Goal: Book appointment/travel/reservation

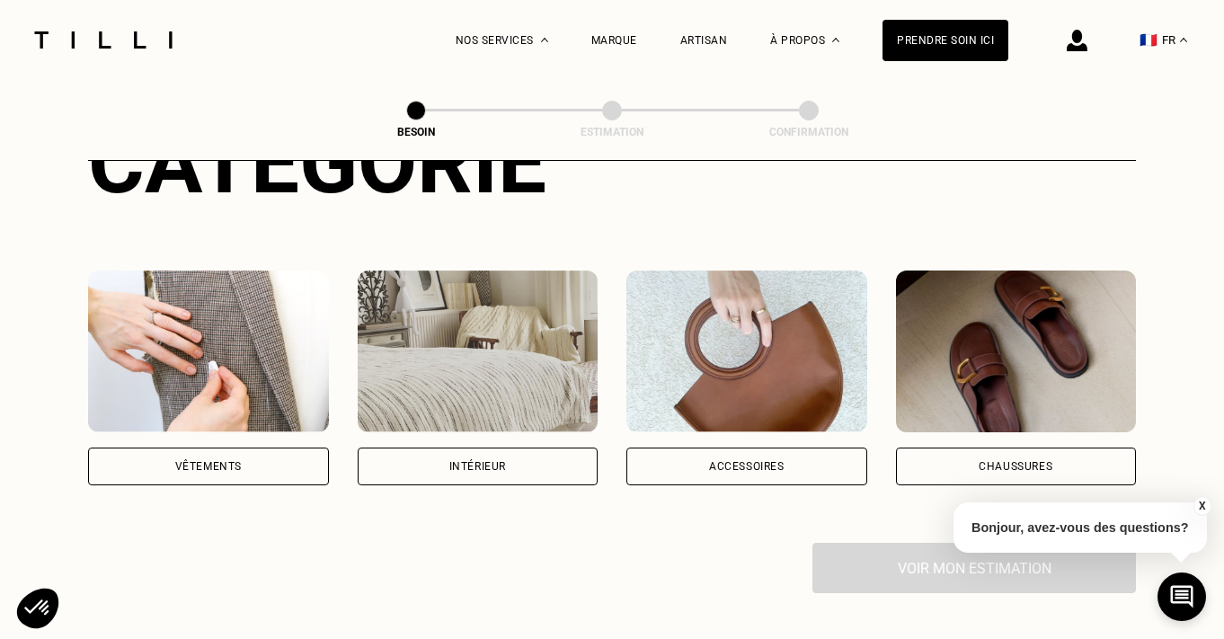
scroll to position [311, 0]
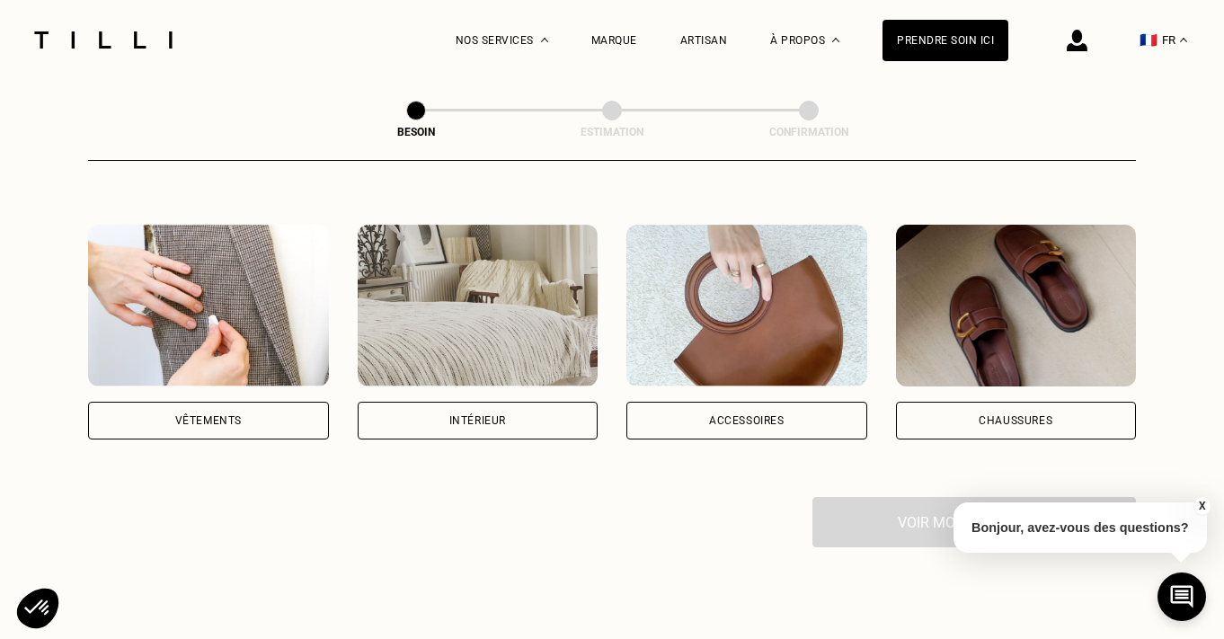
click at [248, 402] on div "Vêtements" at bounding box center [208, 421] width 241 height 38
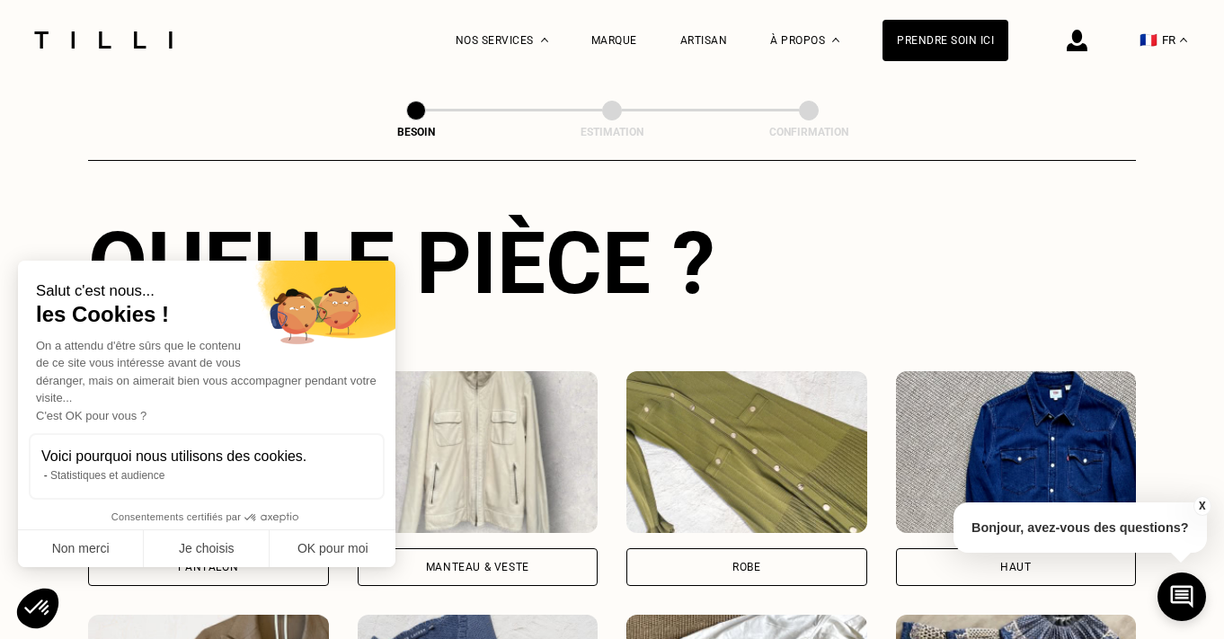
scroll to position [653, 0]
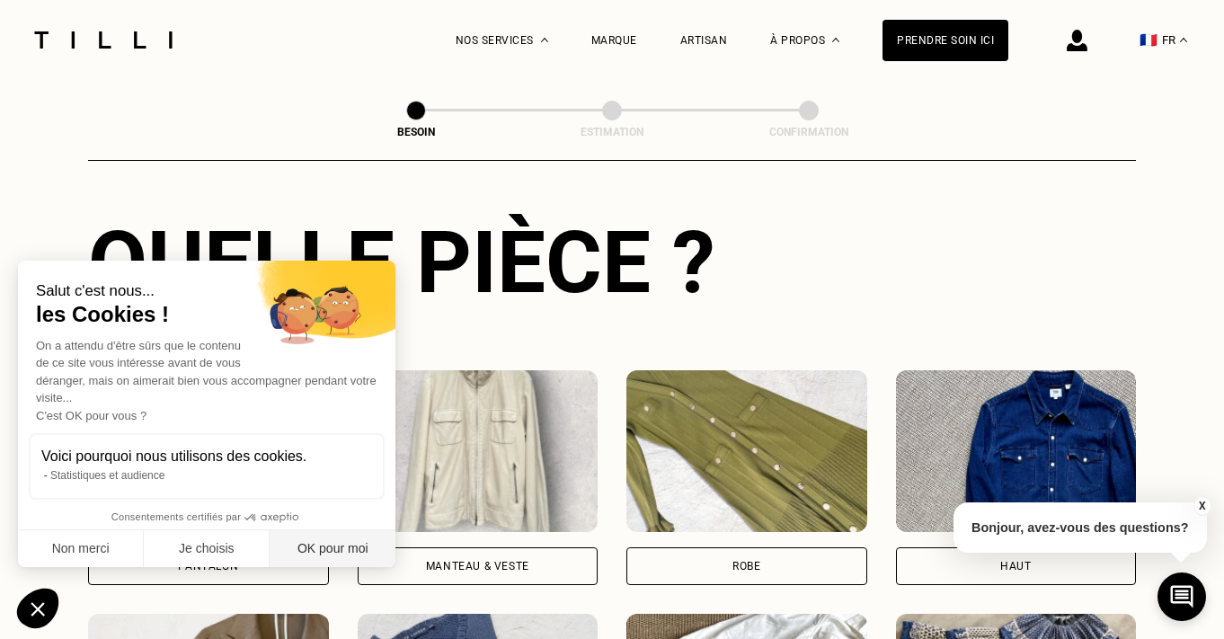
click at [321, 540] on button "OK pour moi" at bounding box center [333, 549] width 126 height 38
checkbox input "true"
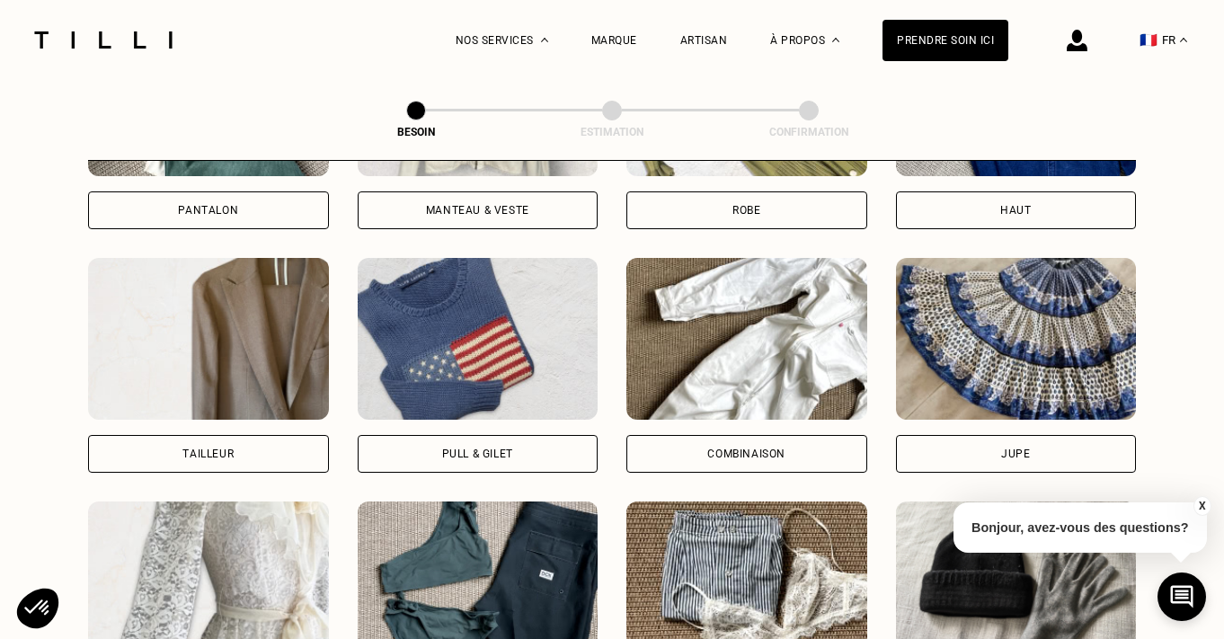
scroll to position [1058, 0]
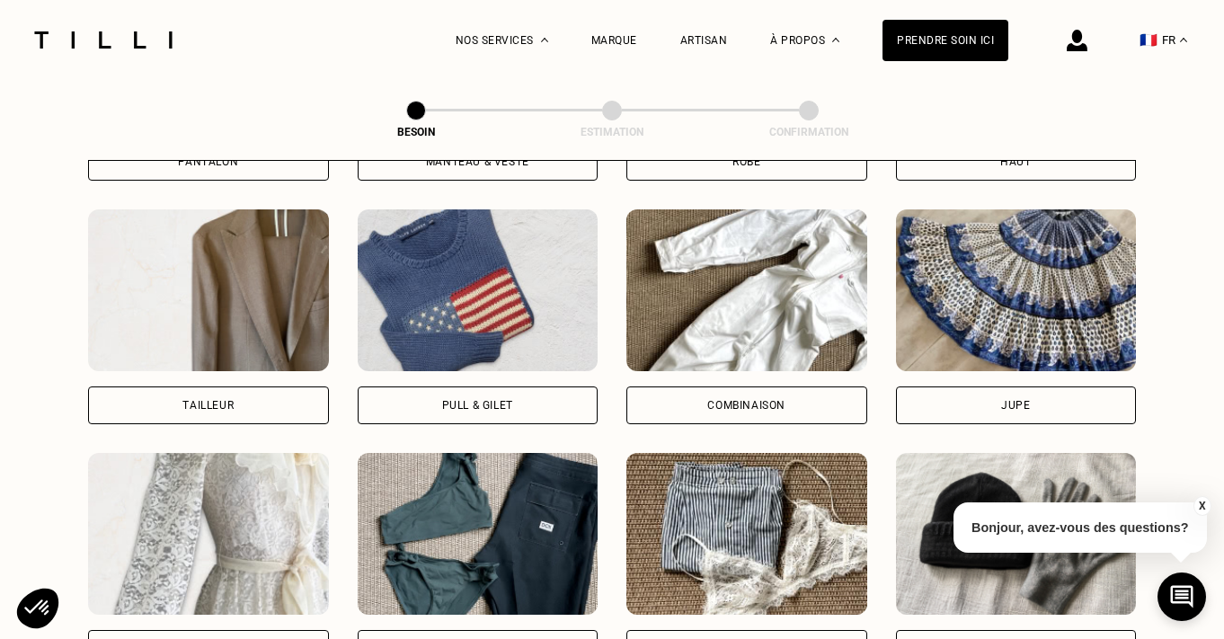
click at [790, 386] on div "Combinaison" at bounding box center [746, 405] width 241 height 38
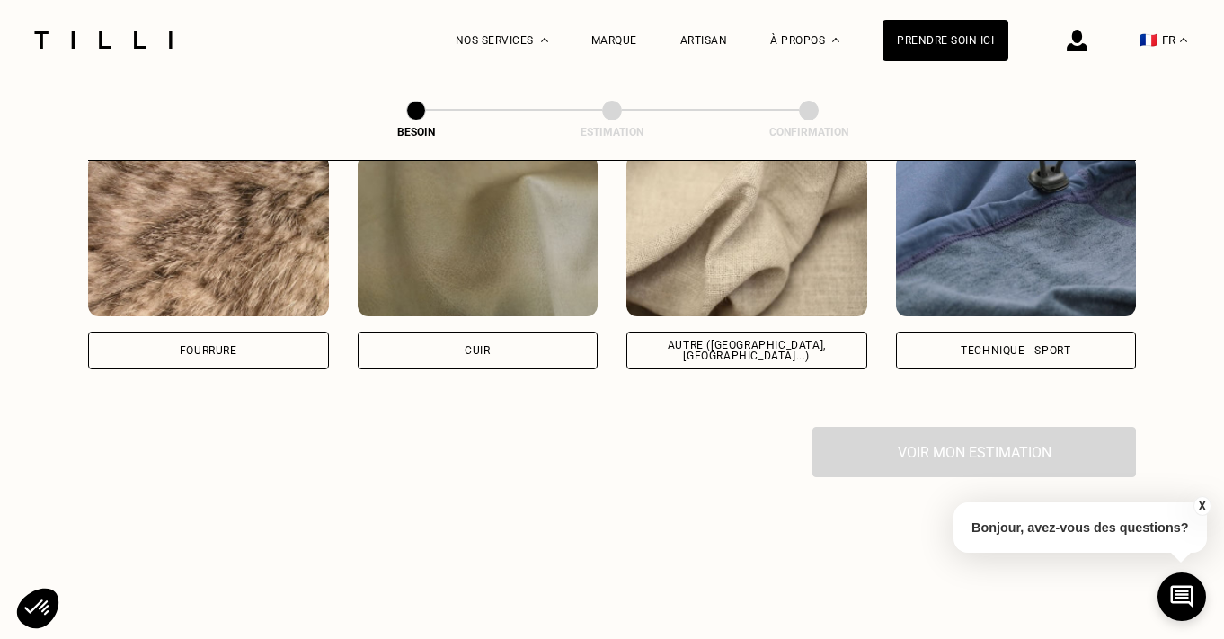
scroll to position [2206, 0]
click at [746, 339] on div "Autre ([GEOGRAPHIC_DATA], [GEOGRAPHIC_DATA]...)" at bounding box center [747, 350] width 210 height 22
select select "FR"
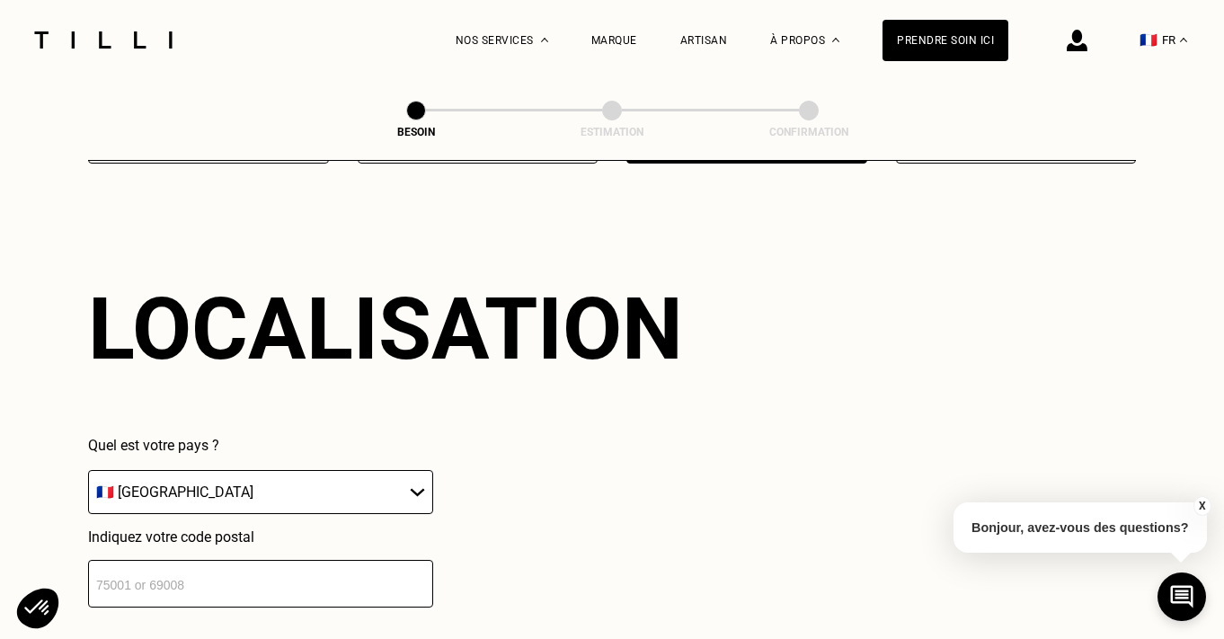
scroll to position [2666, 0]
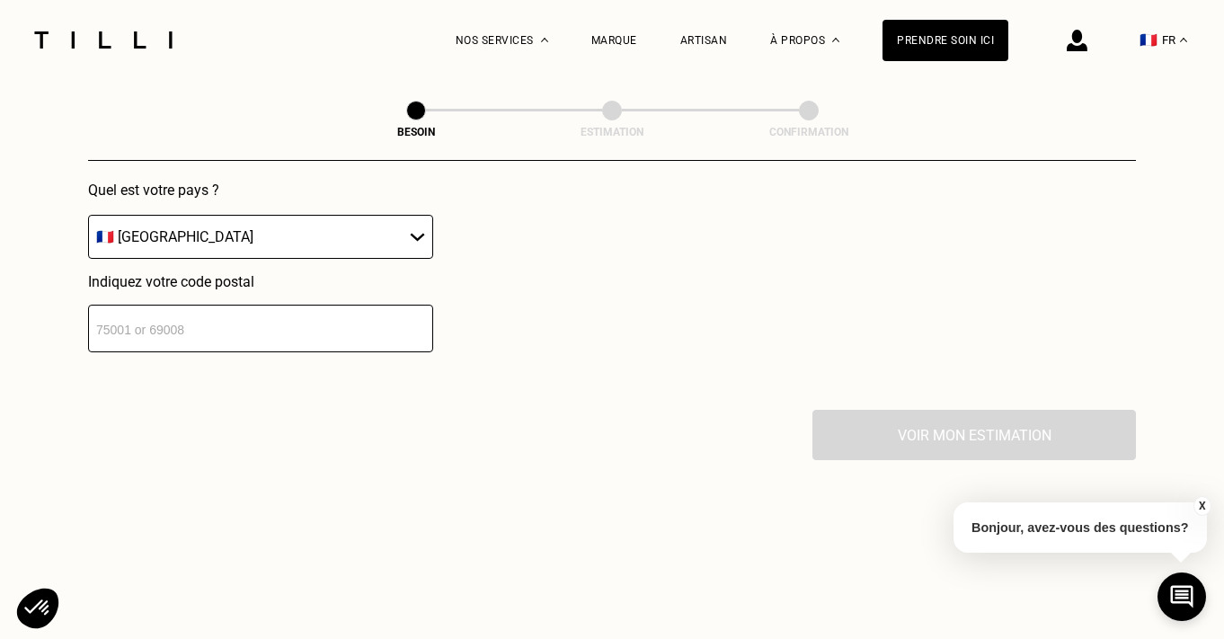
click at [249, 305] on input "number" at bounding box center [260, 329] width 345 height 48
type input "69008"
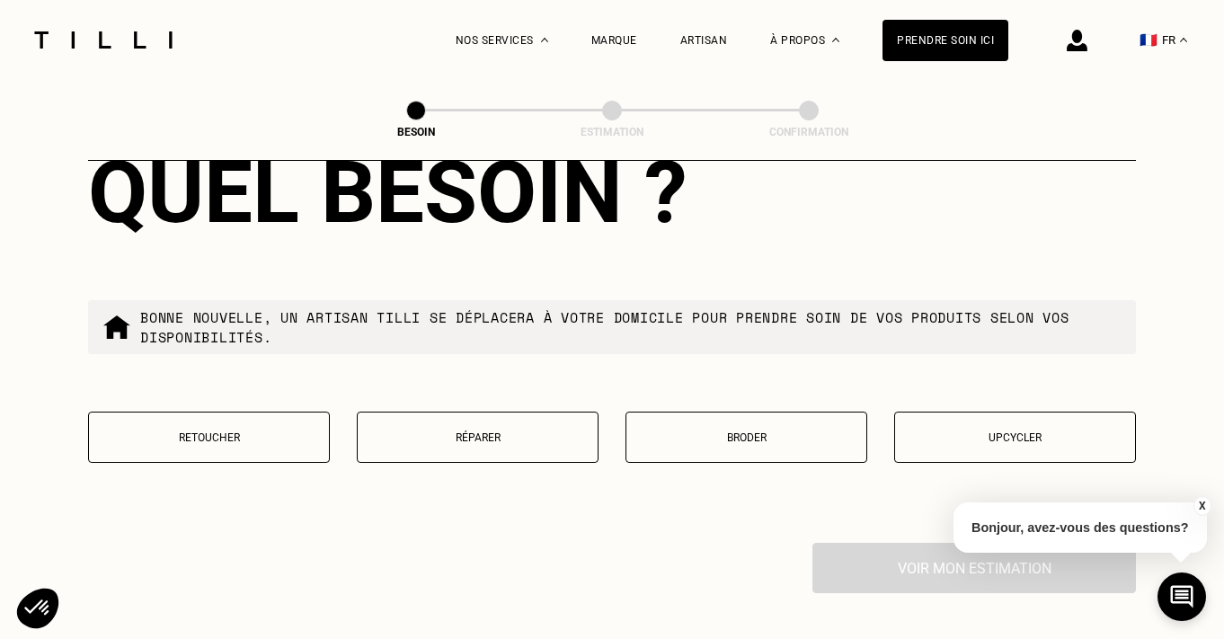
scroll to position [2992, 0]
click at [412, 435] on button "Réparer" at bounding box center [478, 436] width 242 height 51
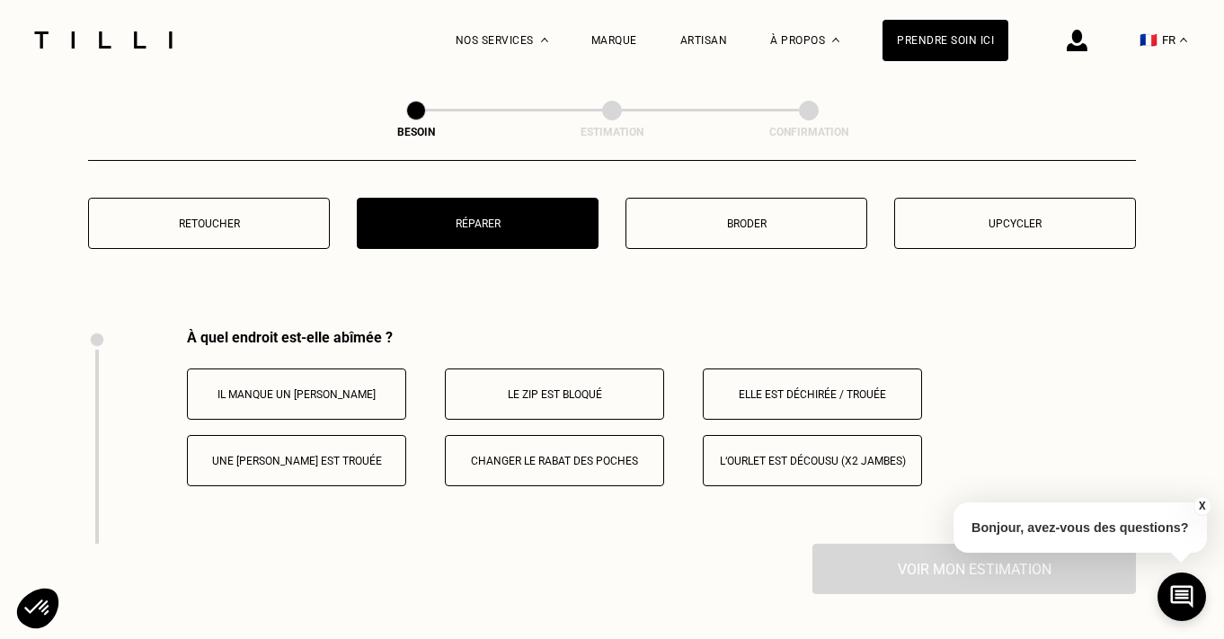
scroll to position [3208, 0]
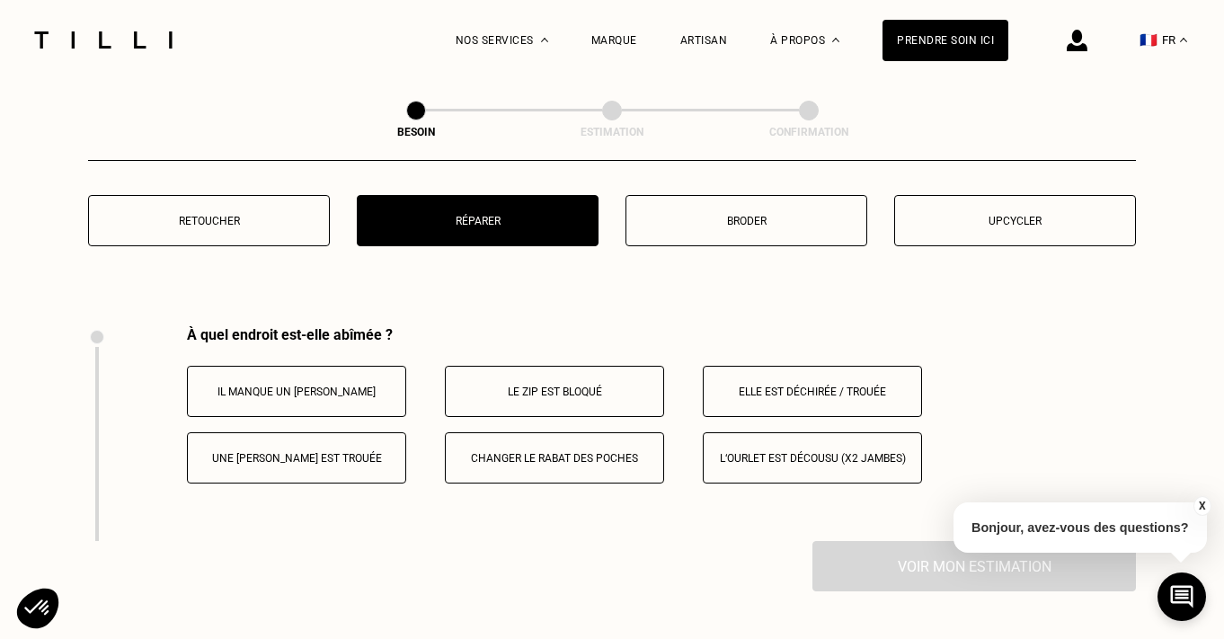
click at [834, 366] on button "Elle est déchirée / trouée" at bounding box center [812, 391] width 219 height 51
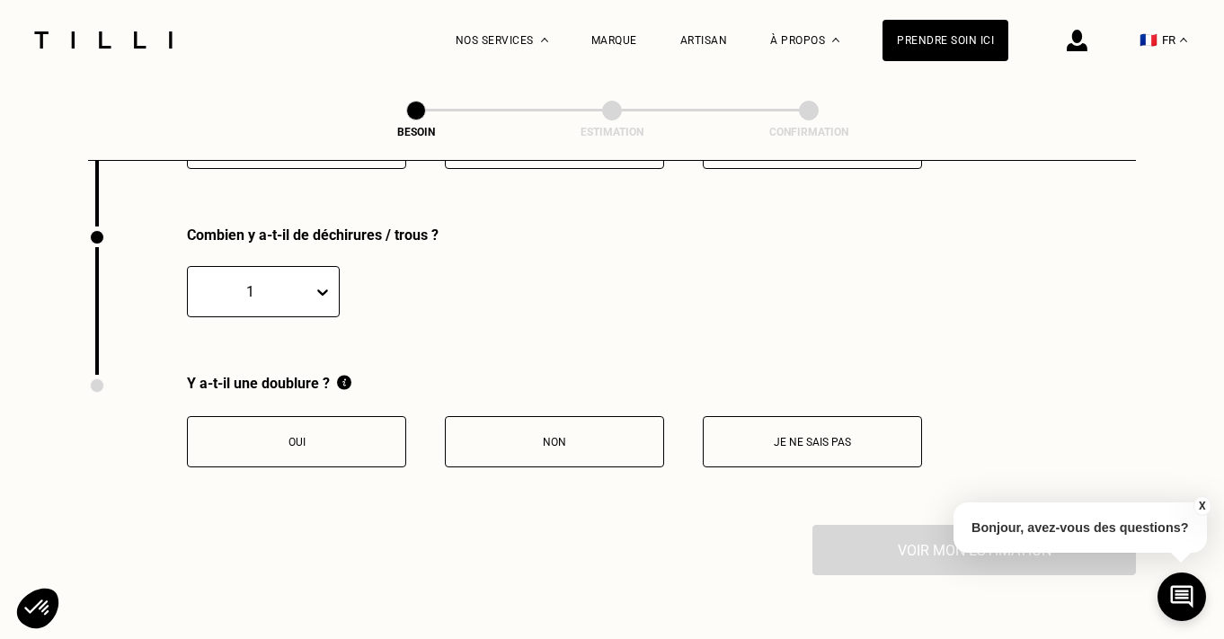
scroll to position [3529, 0]
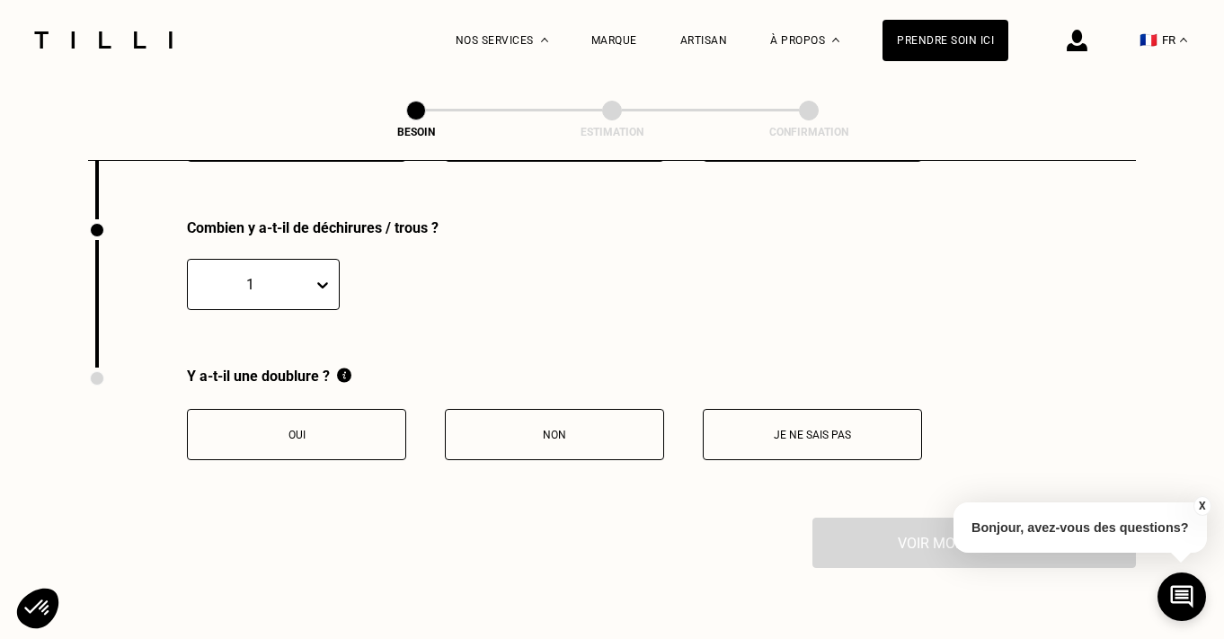
click at [311, 274] on div "1" at bounding box center [250, 284] width 125 height 21
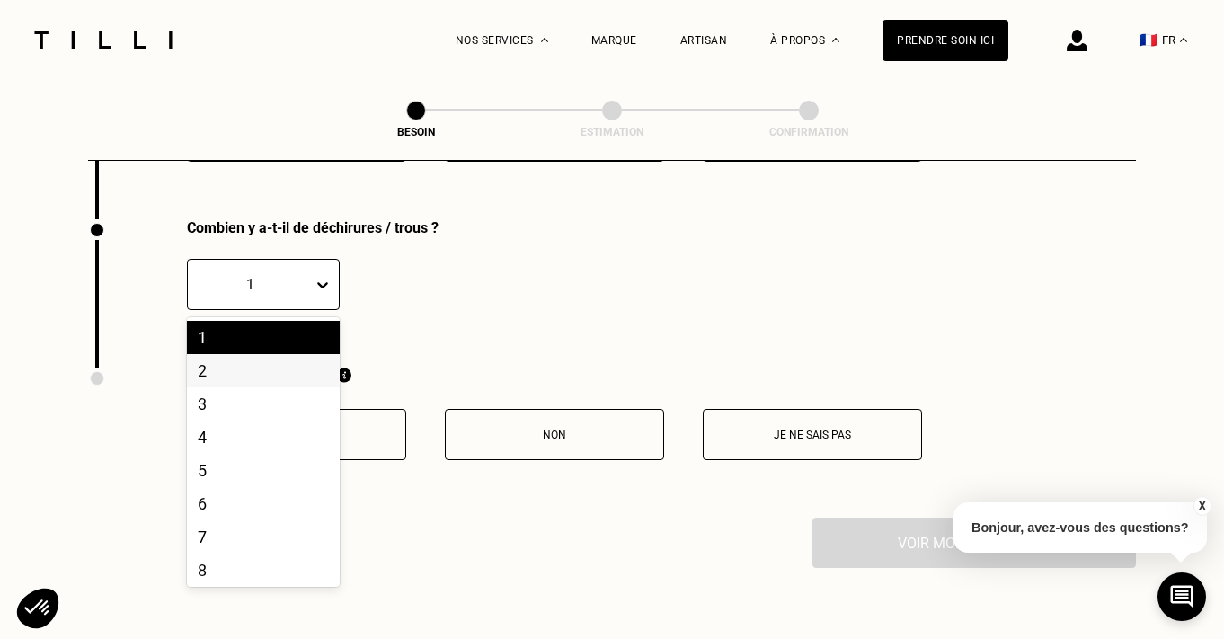
click at [280, 354] on div "2" at bounding box center [263, 370] width 153 height 33
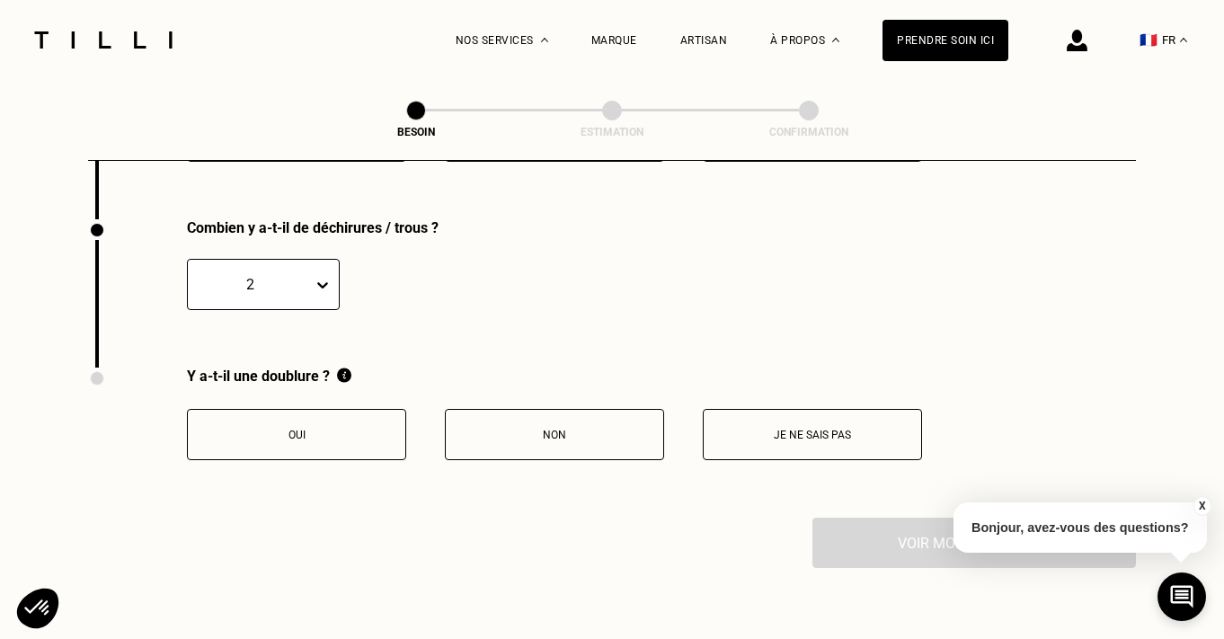
click at [524, 429] on p "Non" at bounding box center [555, 435] width 200 height 13
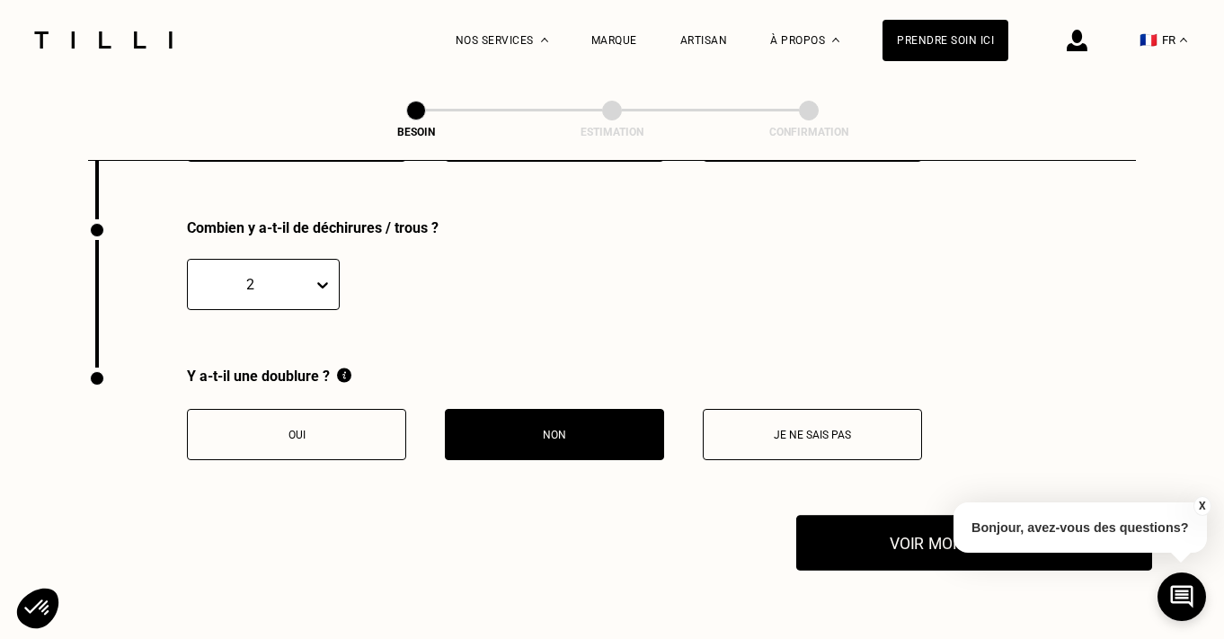
click at [888, 517] on button "Voir mon estimation" at bounding box center [974, 543] width 356 height 56
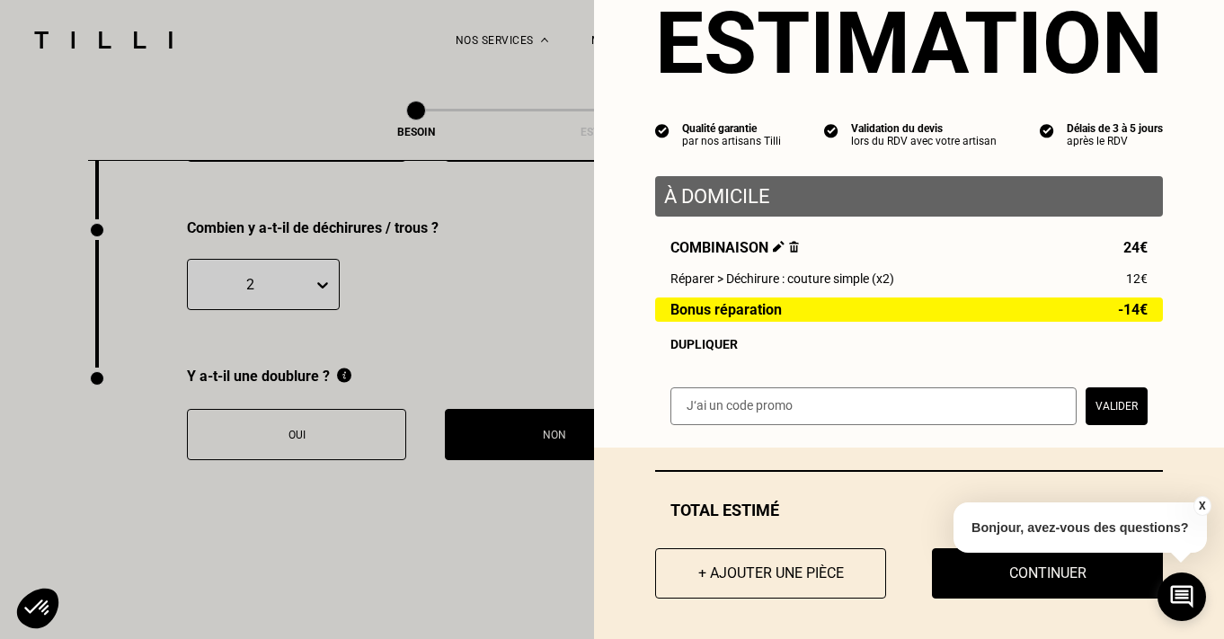
scroll to position [70, 0]
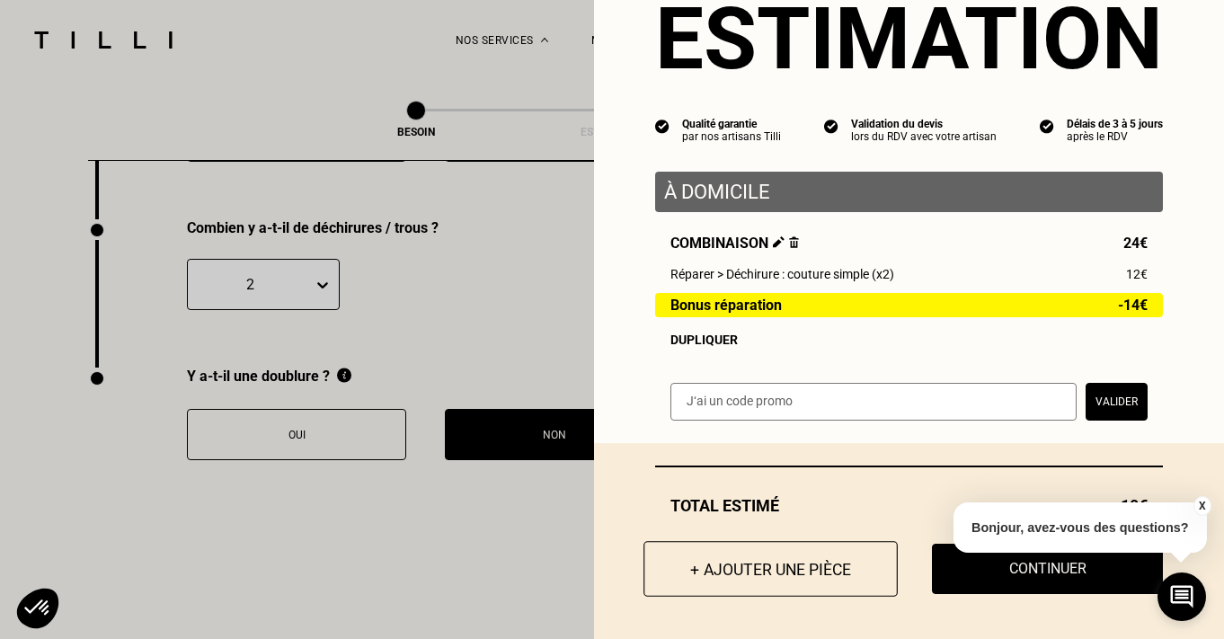
click at [750, 575] on button "+ Ajouter une pièce" at bounding box center [771, 569] width 254 height 56
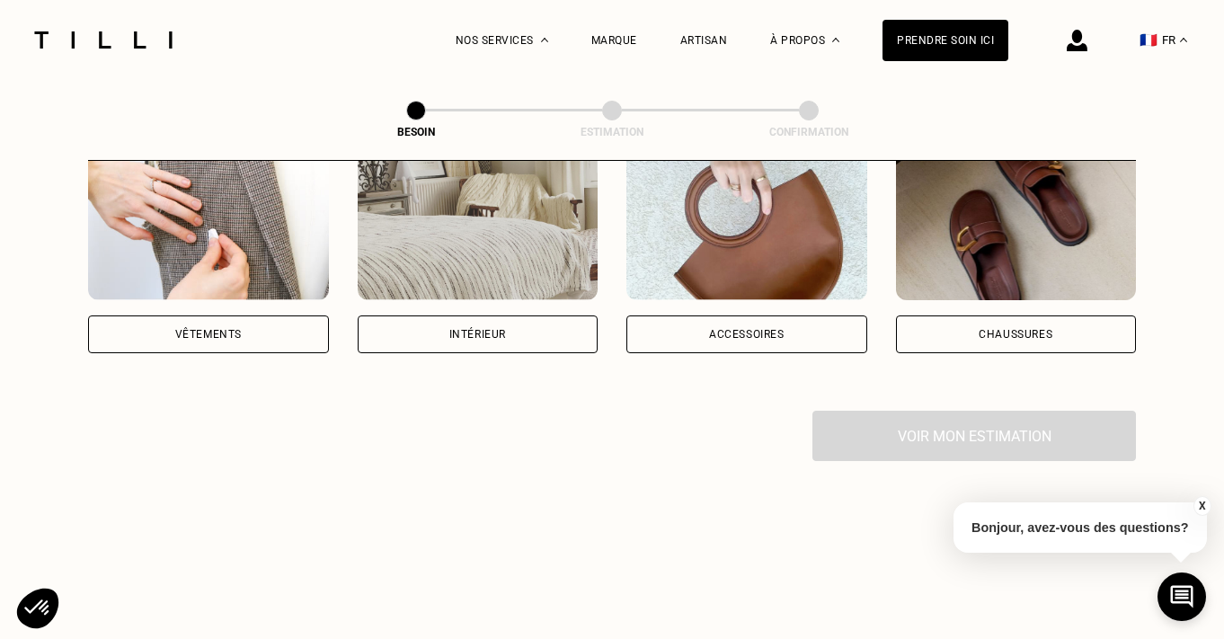
scroll to position [401, 0]
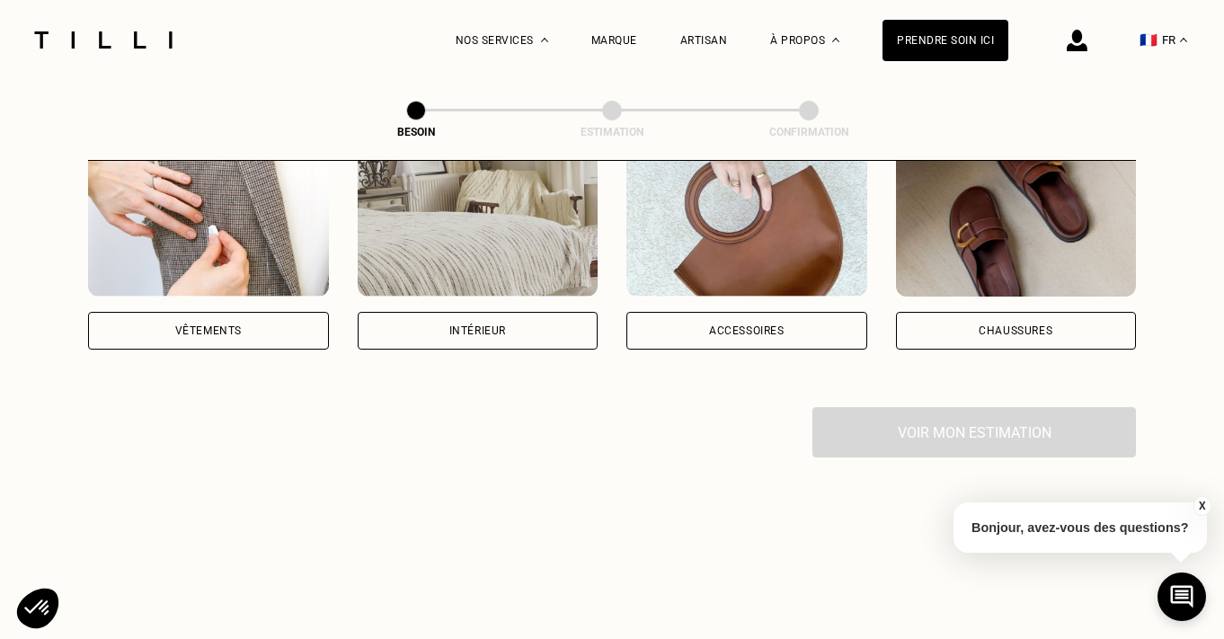
click at [254, 331] on div "Catégorie Vêtements Intérieur Accessoires Chaussures Voir mon estimation" at bounding box center [612, 217] width 1048 height 481
click at [252, 314] on div "Vêtements" at bounding box center [208, 331] width 241 height 38
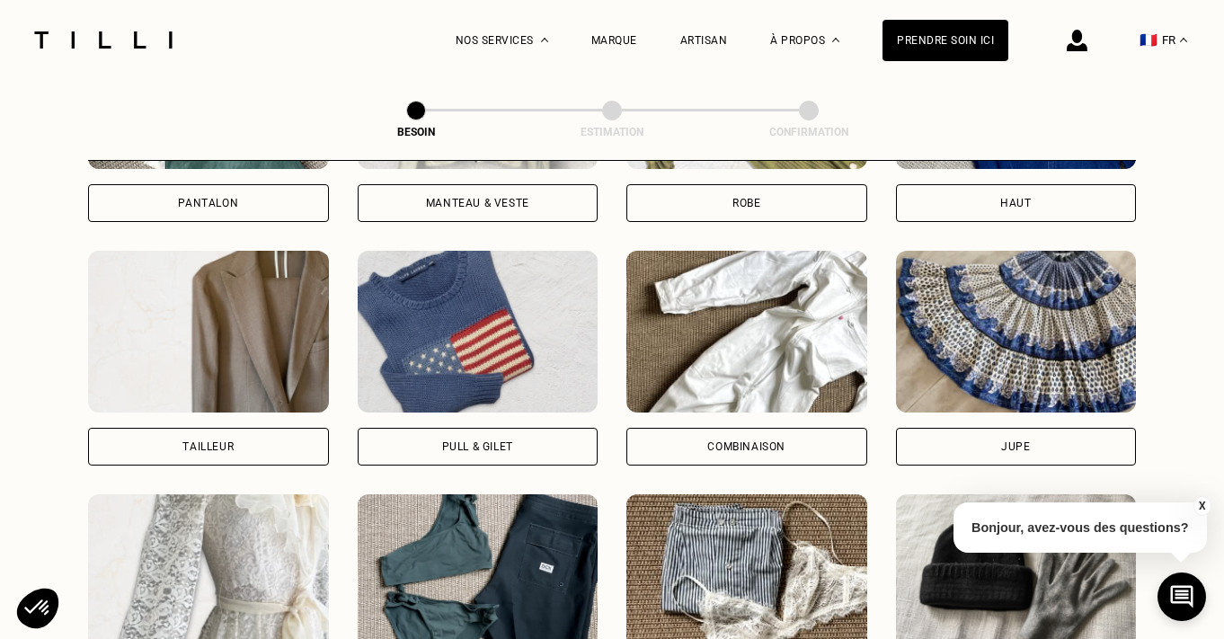
scroll to position [1016, 0]
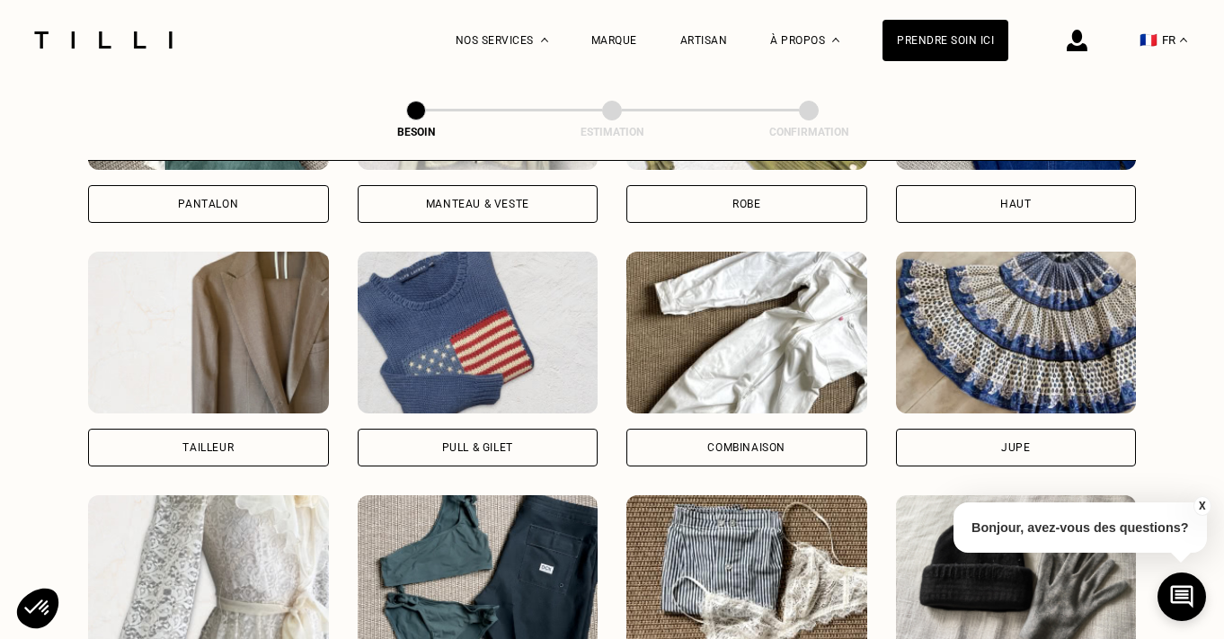
click at [946, 429] on div "Jupe" at bounding box center [1016, 448] width 241 height 38
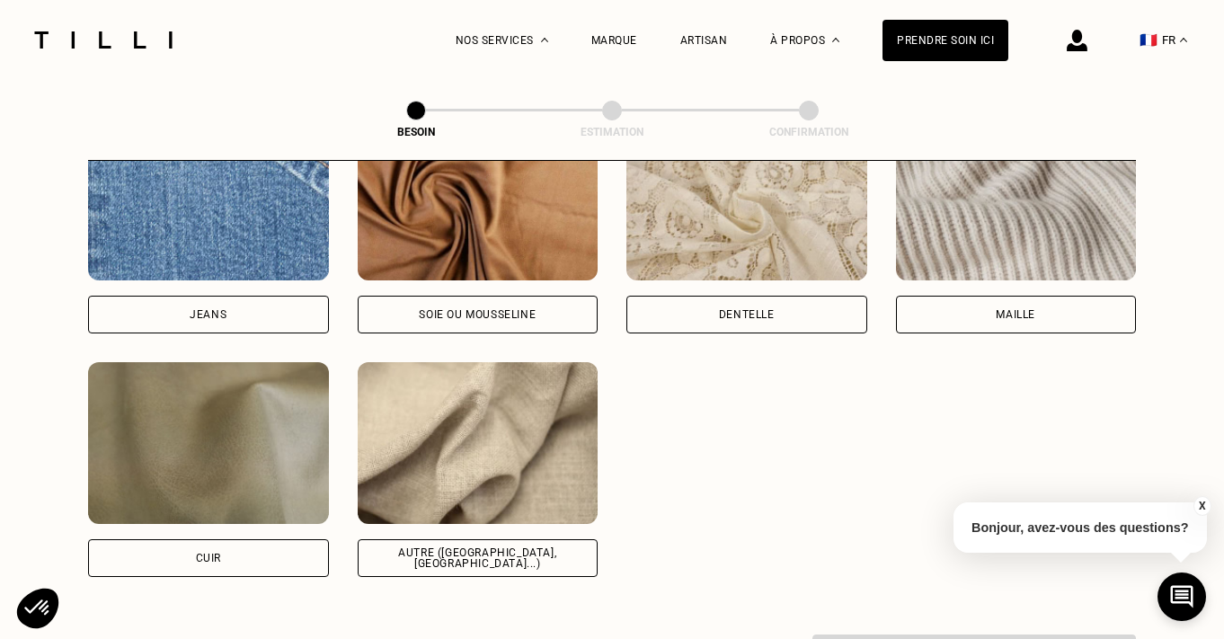
scroll to position [1995, 0]
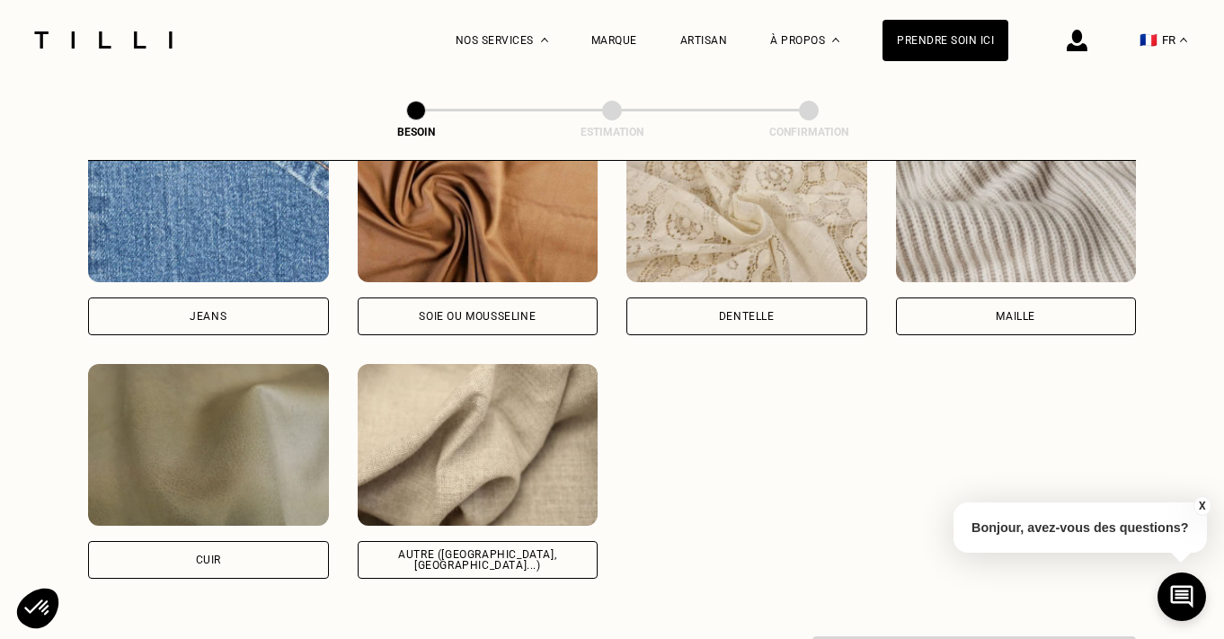
click at [422, 549] on div "Autre ([GEOGRAPHIC_DATA], [GEOGRAPHIC_DATA]...)" at bounding box center [478, 560] width 210 height 22
select select "FR"
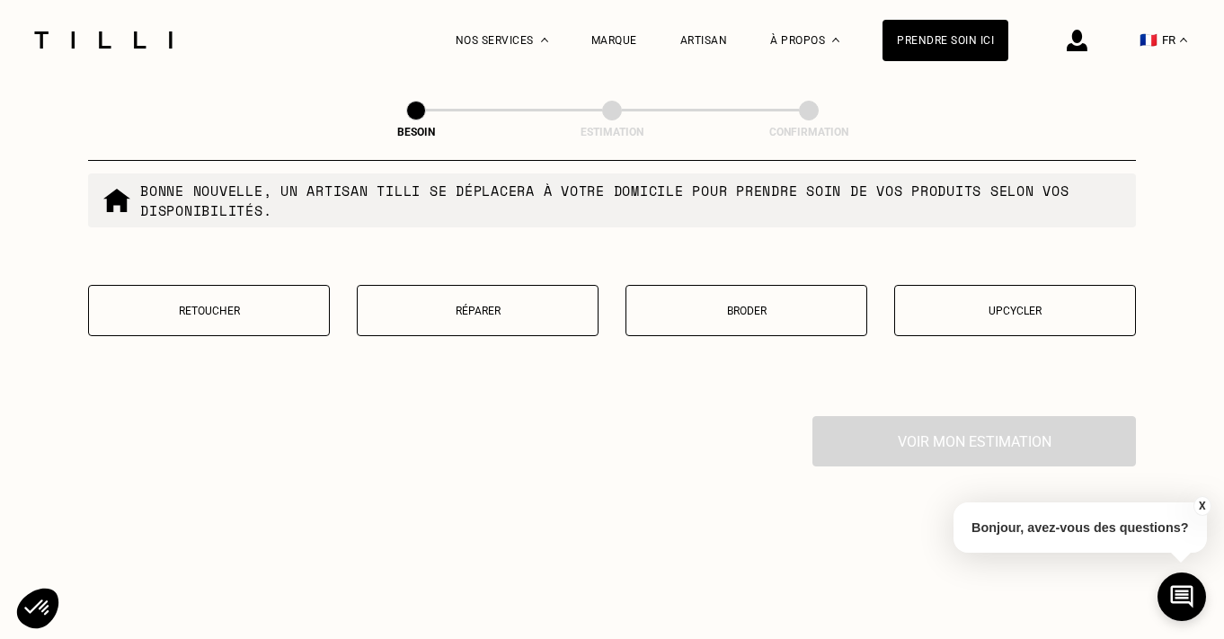
scroll to position [3114, 0]
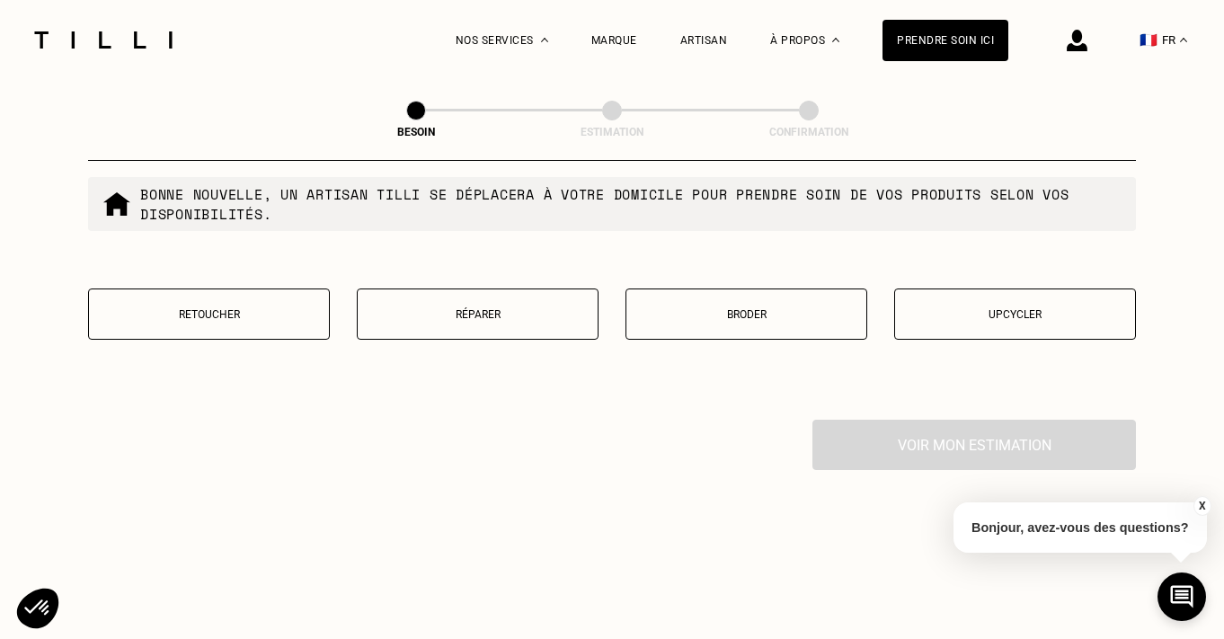
click at [293, 308] on p "Retoucher" at bounding box center [209, 314] width 222 height 13
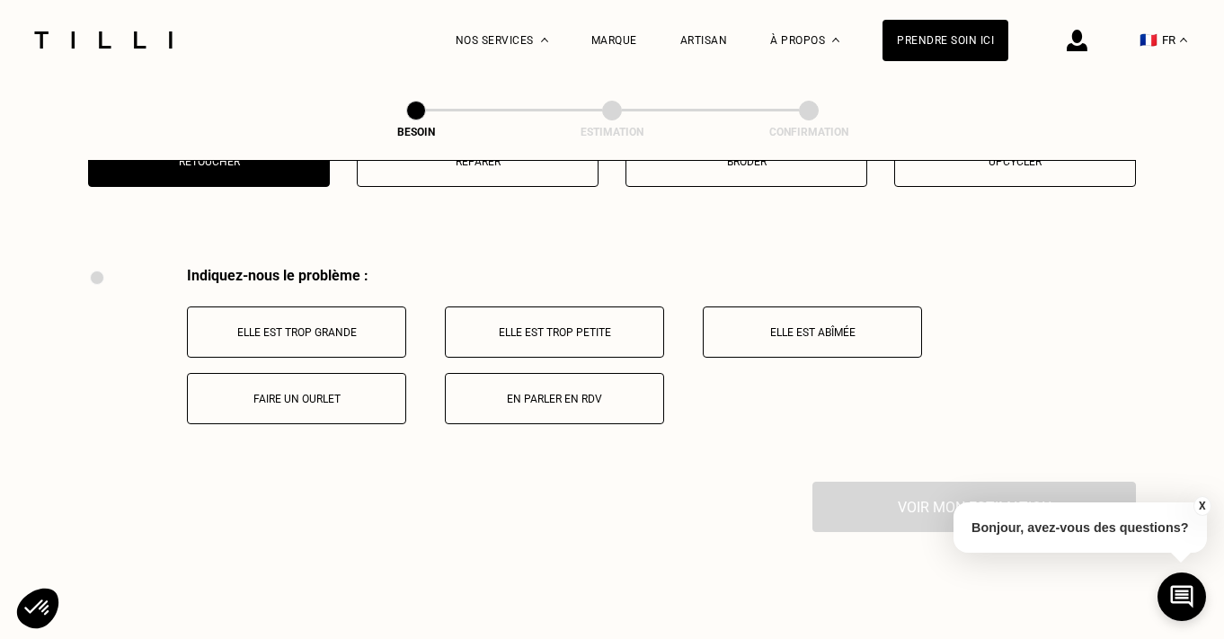
scroll to position [3315, 0]
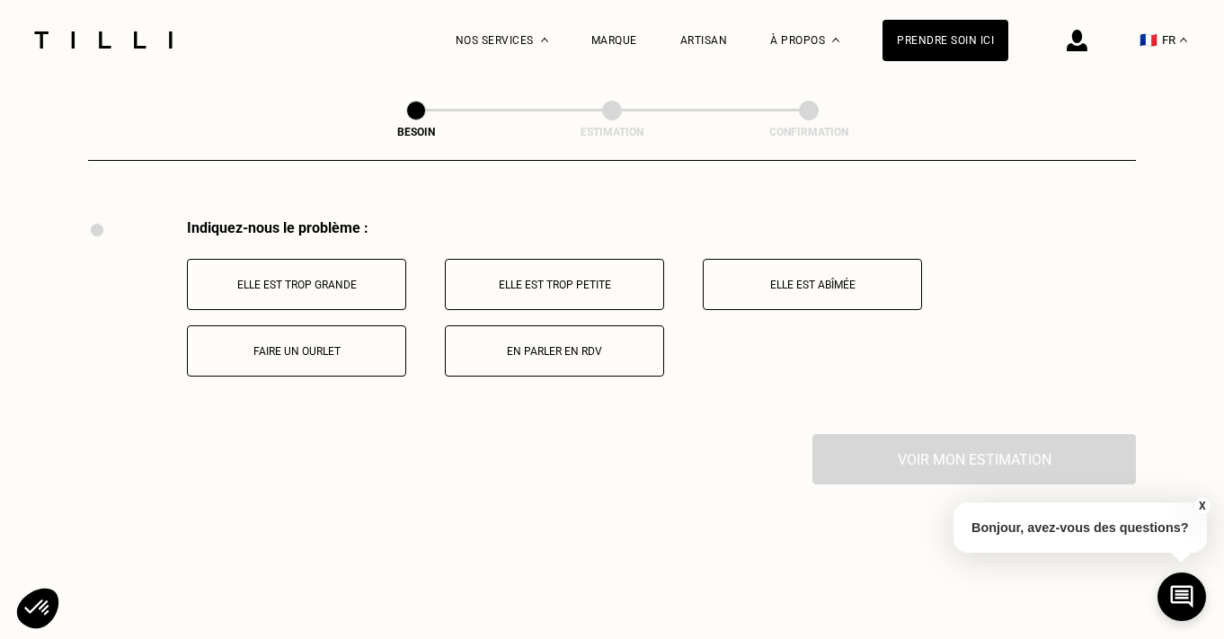
click at [298, 343] on button "Faire un ourlet" at bounding box center [296, 350] width 219 height 51
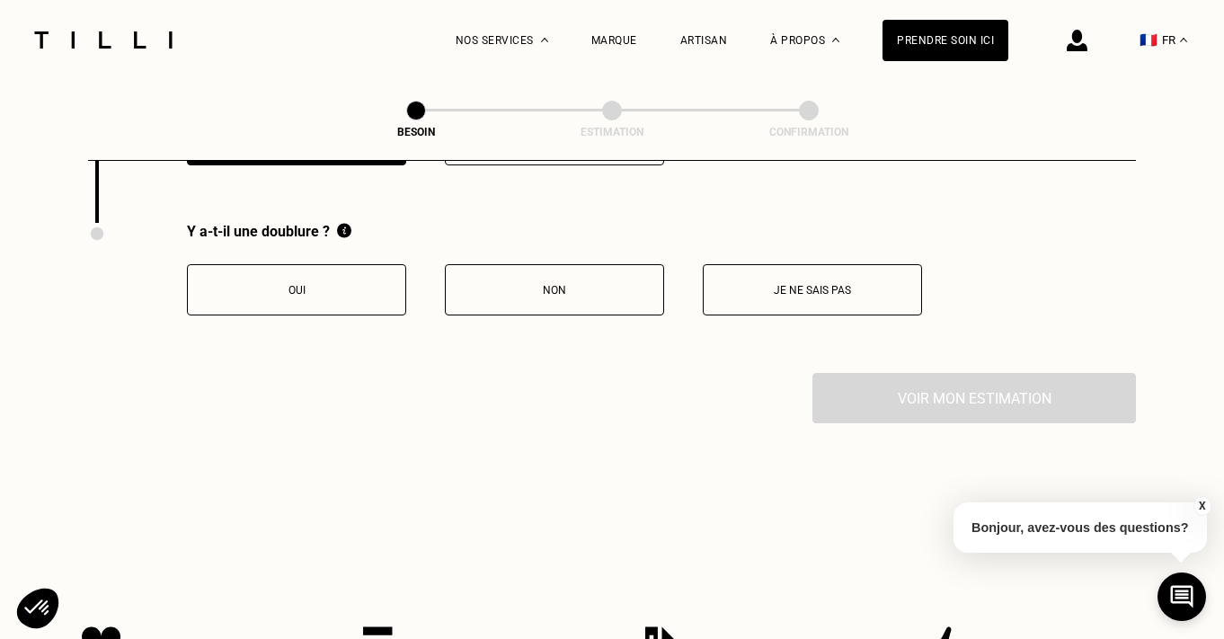
scroll to position [3529, 0]
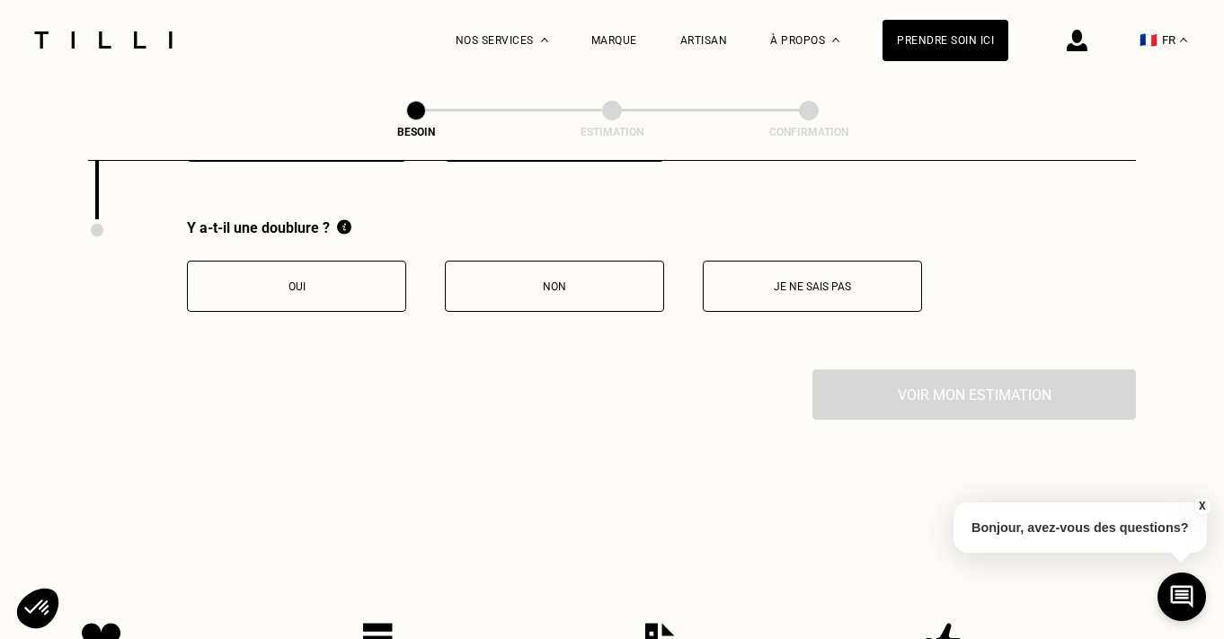
click at [519, 280] on p "Non" at bounding box center [555, 286] width 200 height 13
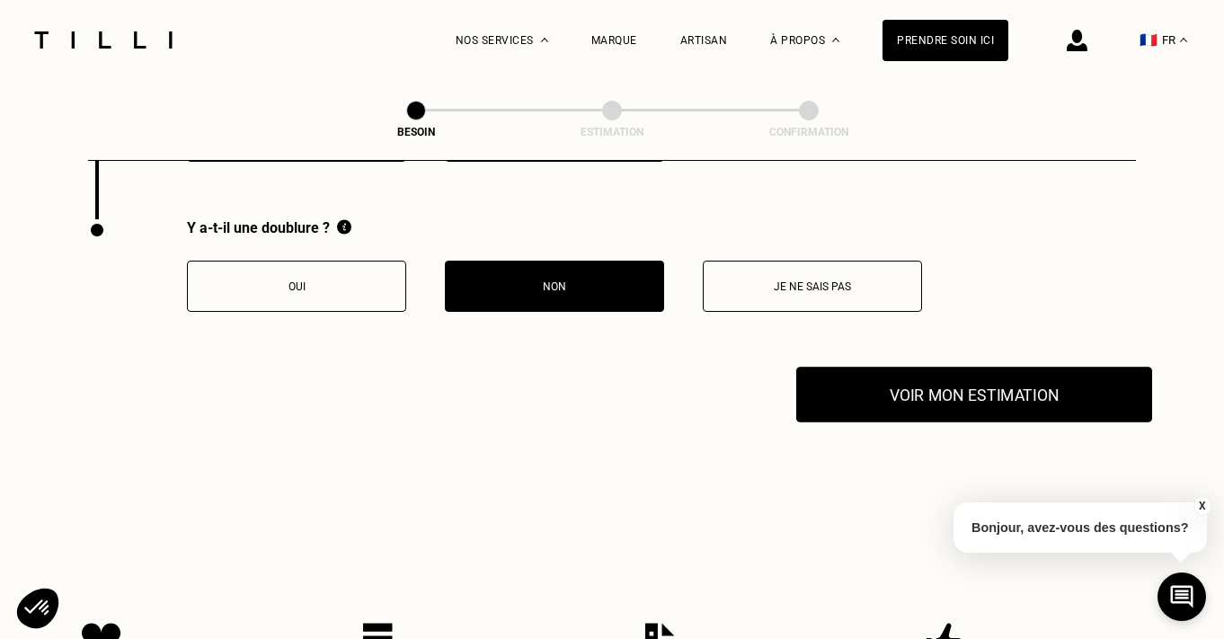
click at [879, 367] on button "Voir mon estimation" at bounding box center [974, 395] width 356 height 56
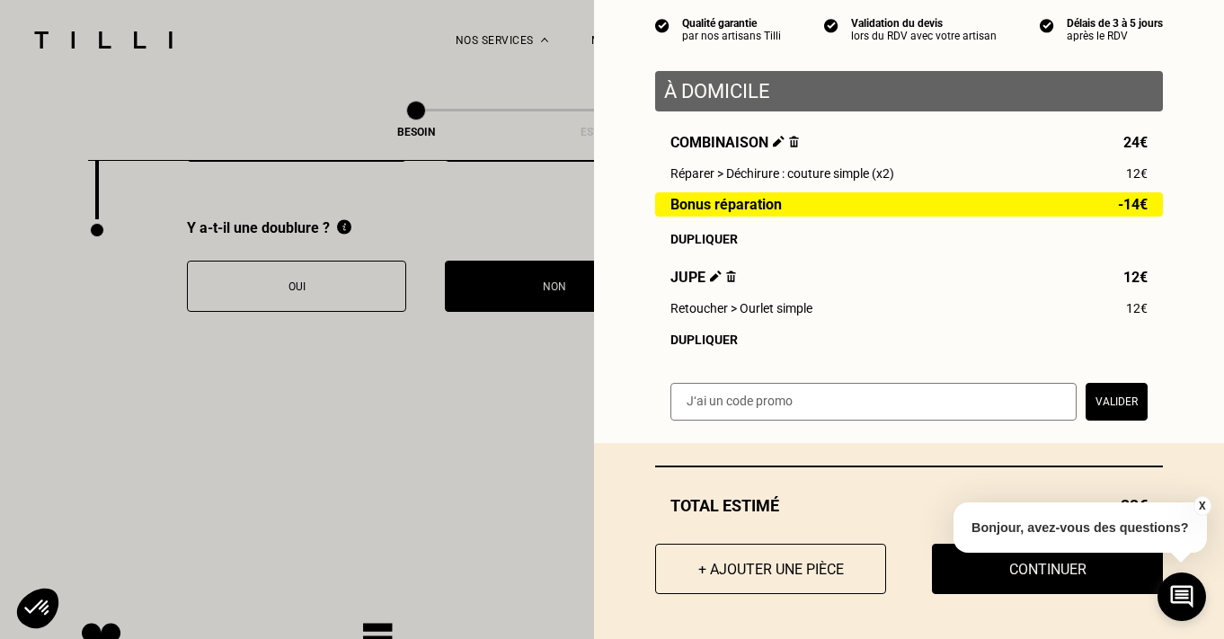
scroll to position [172, 0]
click at [1203, 501] on button "X" at bounding box center [1202, 506] width 18 height 20
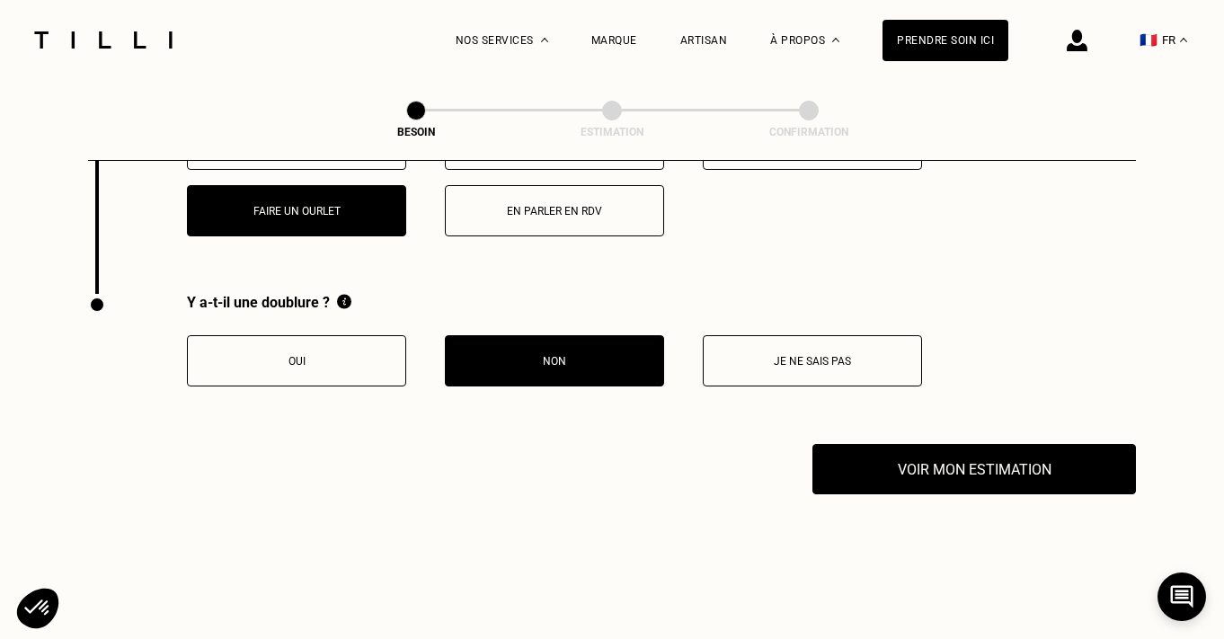
scroll to position [3453, 0]
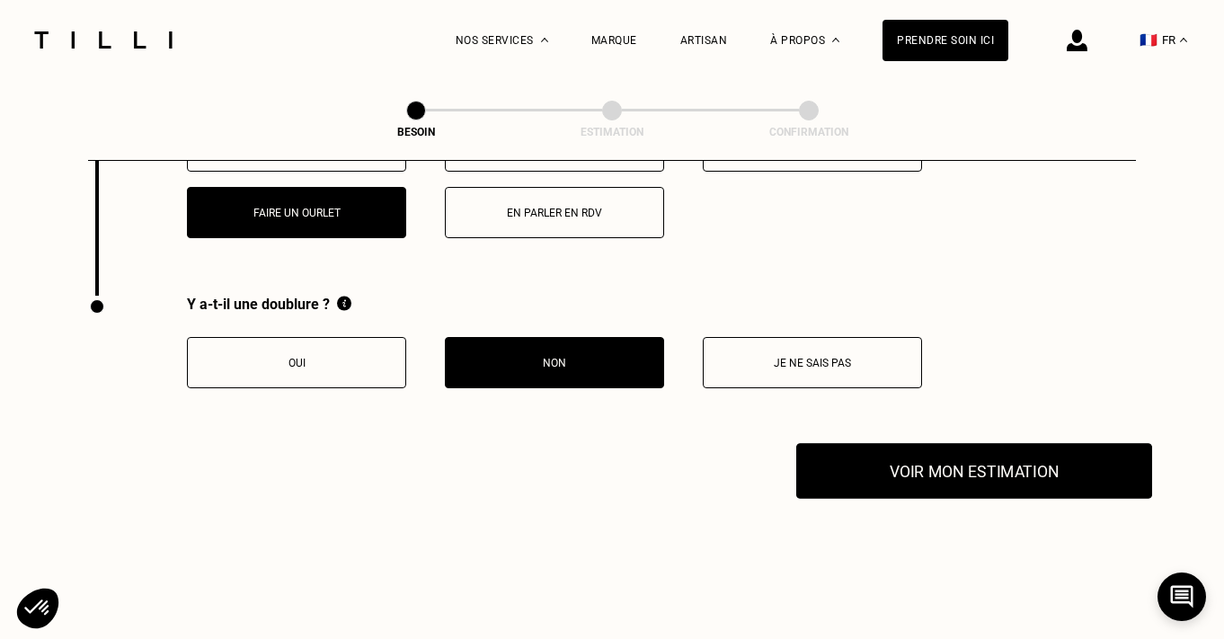
click at [900, 459] on button "Voir mon estimation" at bounding box center [974, 471] width 356 height 56
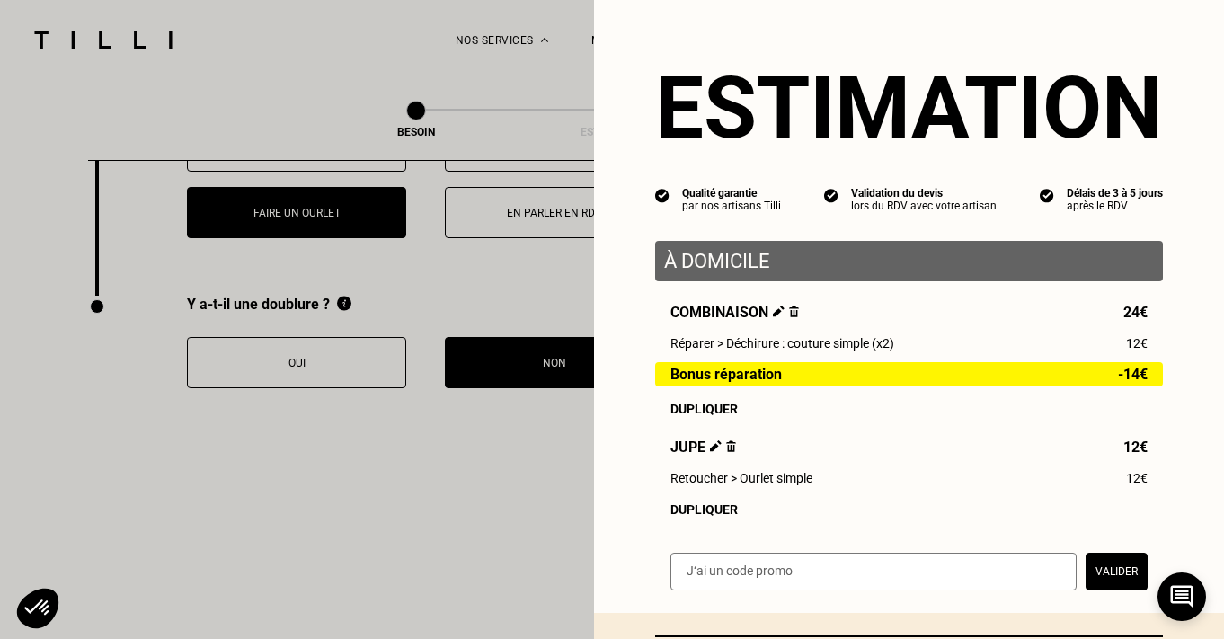
scroll to position [172, 0]
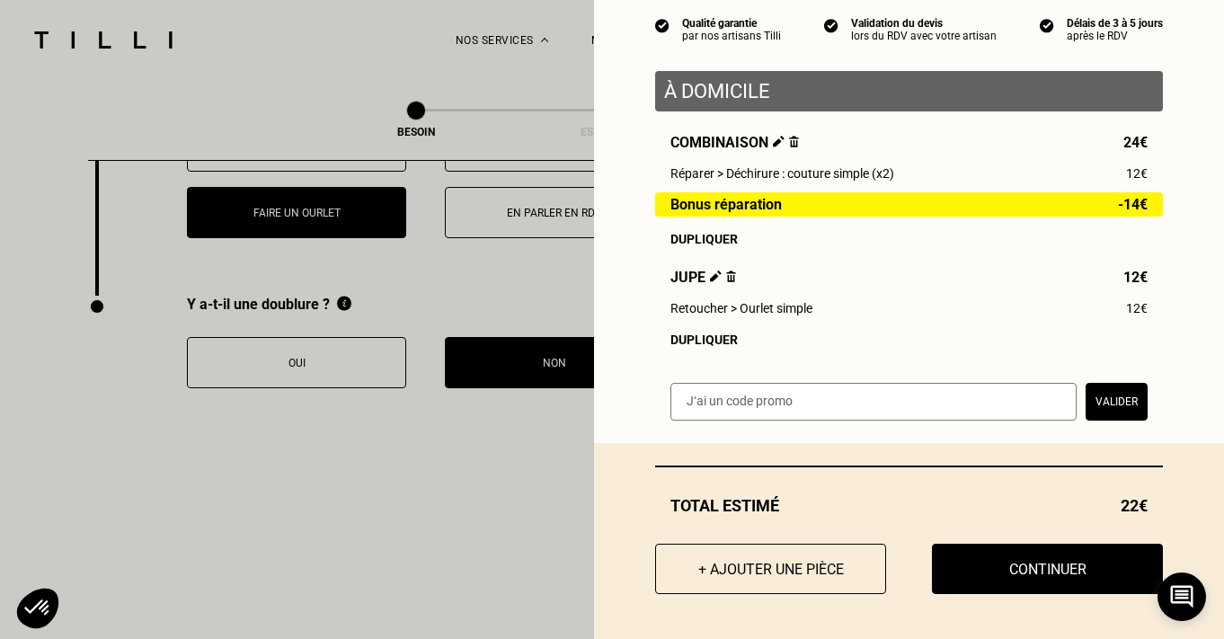
click at [1105, 401] on button "Valider" at bounding box center [1117, 402] width 62 height 38
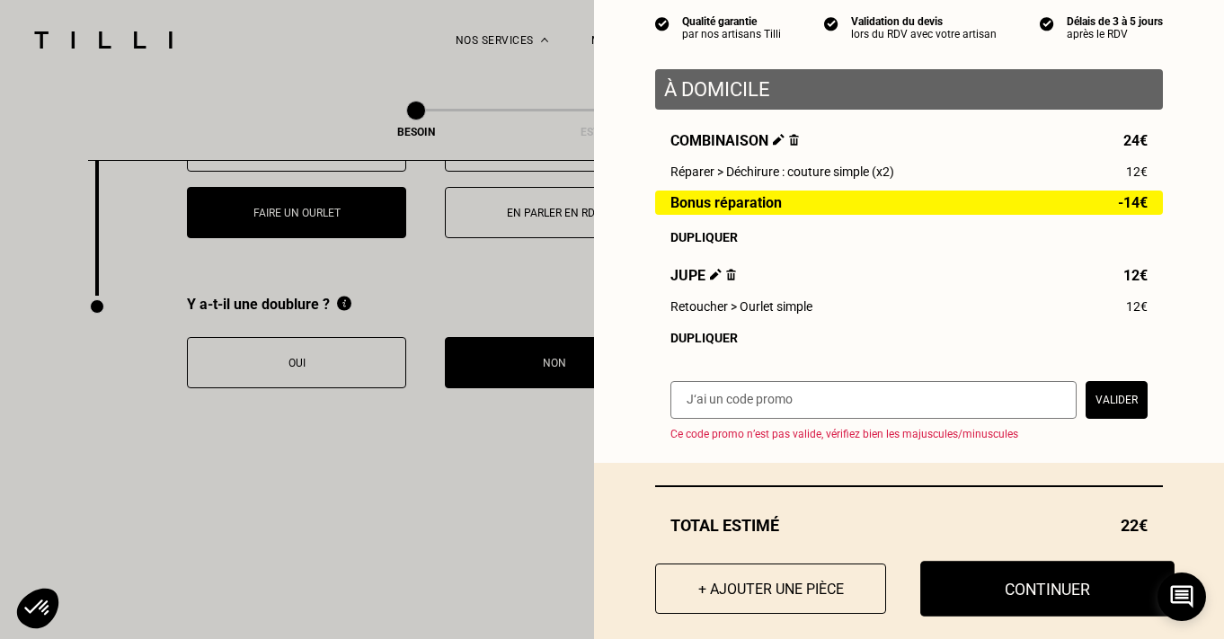
click at [1020, 585] on button "Continuer" at bounding box center [1047, 589] width 254 height 56
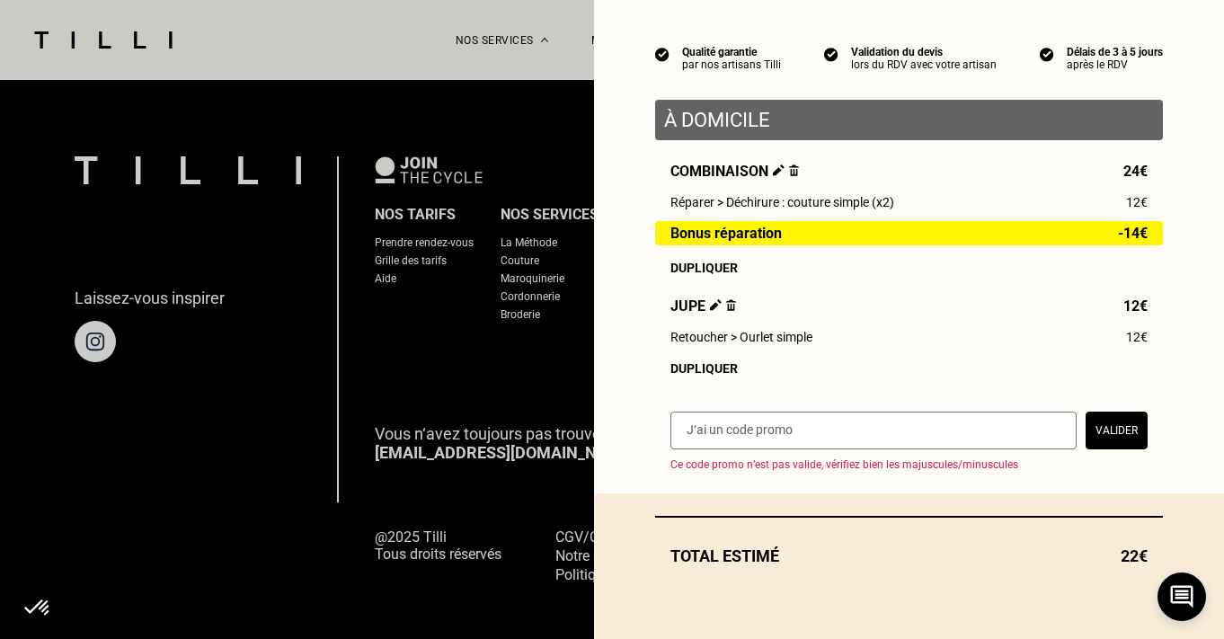
scroll to position [143, 0]
select select "FR"
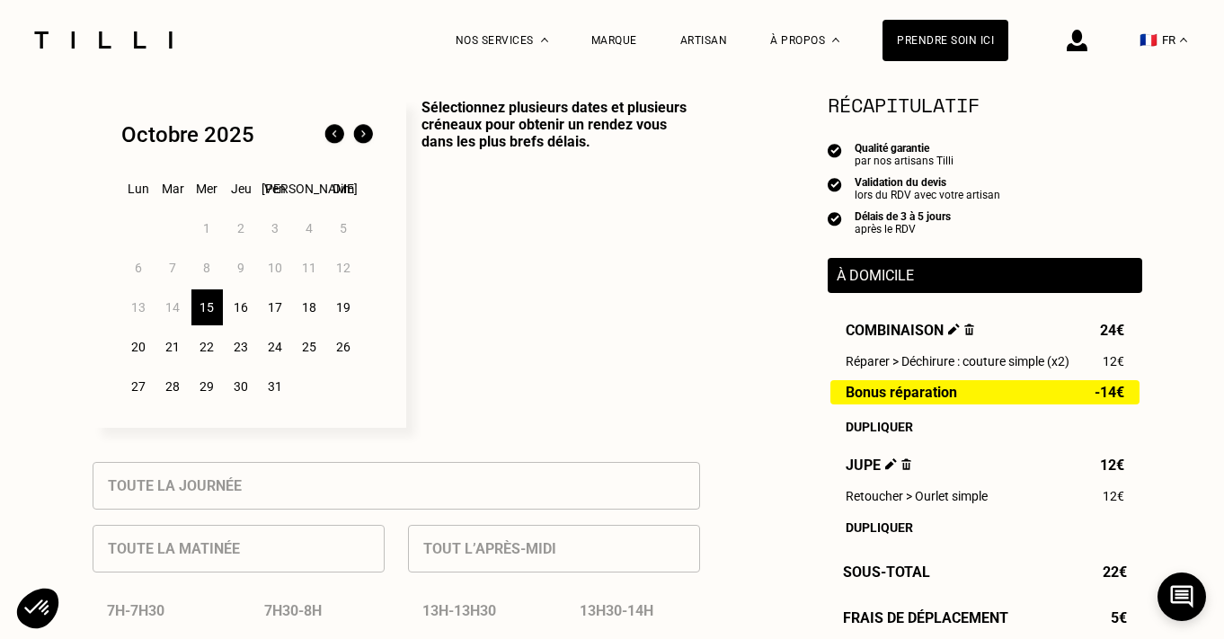
scroll to position [450, 0]
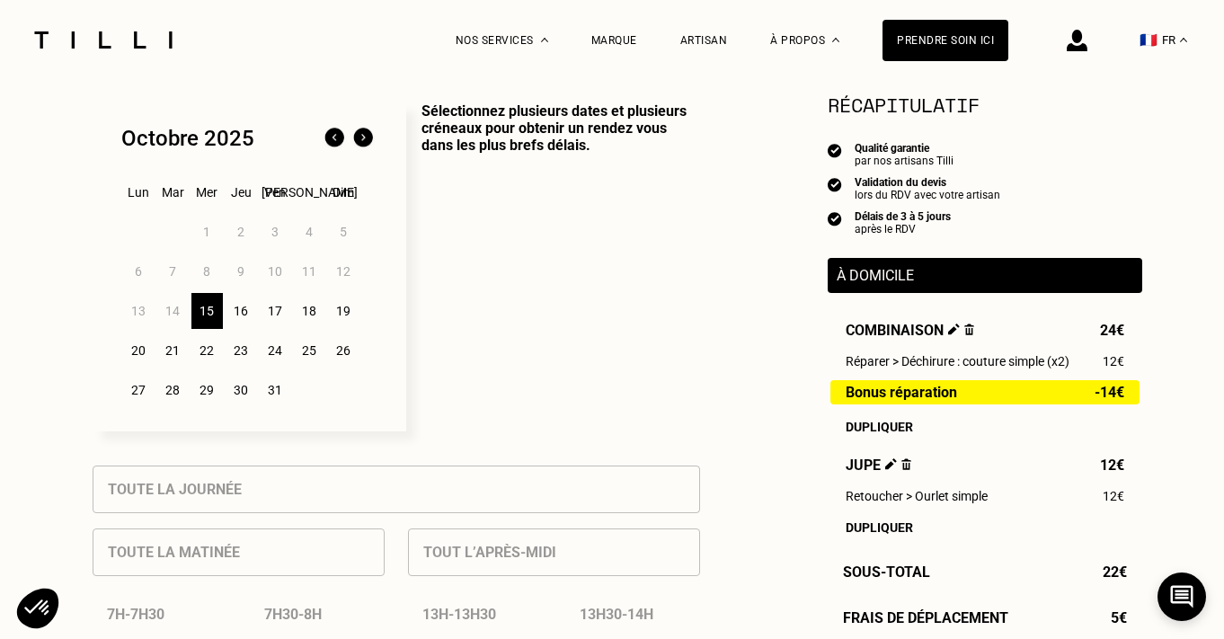
click at [238, 313] on div "16" at bounding box center [241, 311] width 31 height 36
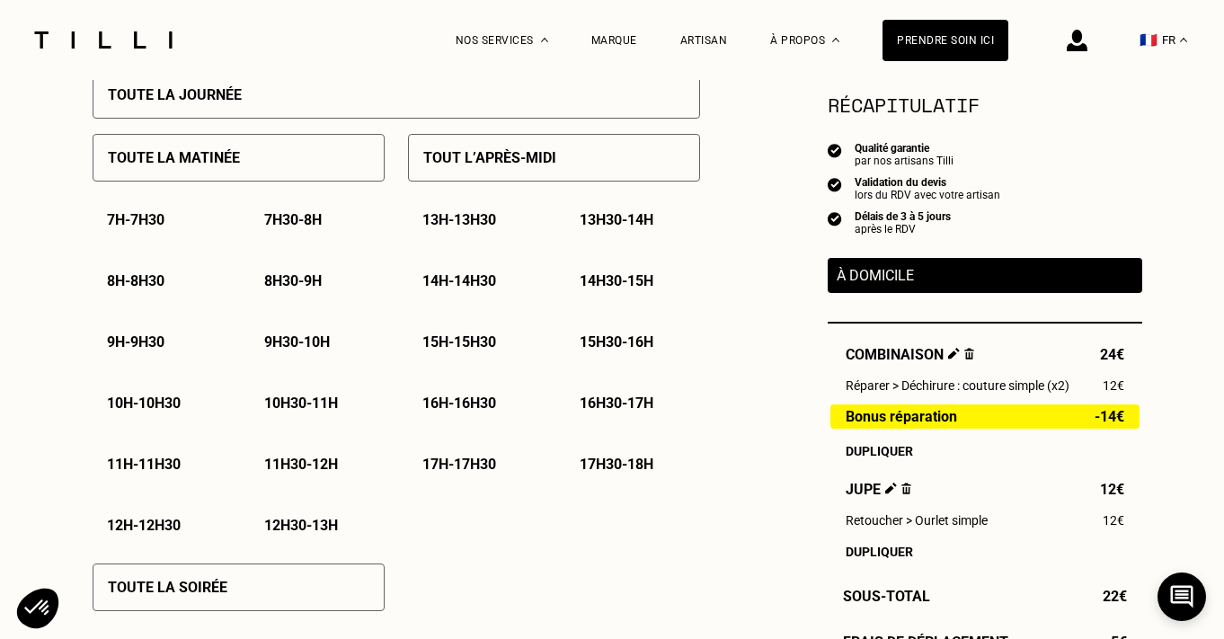
scroll to position [841, 0]
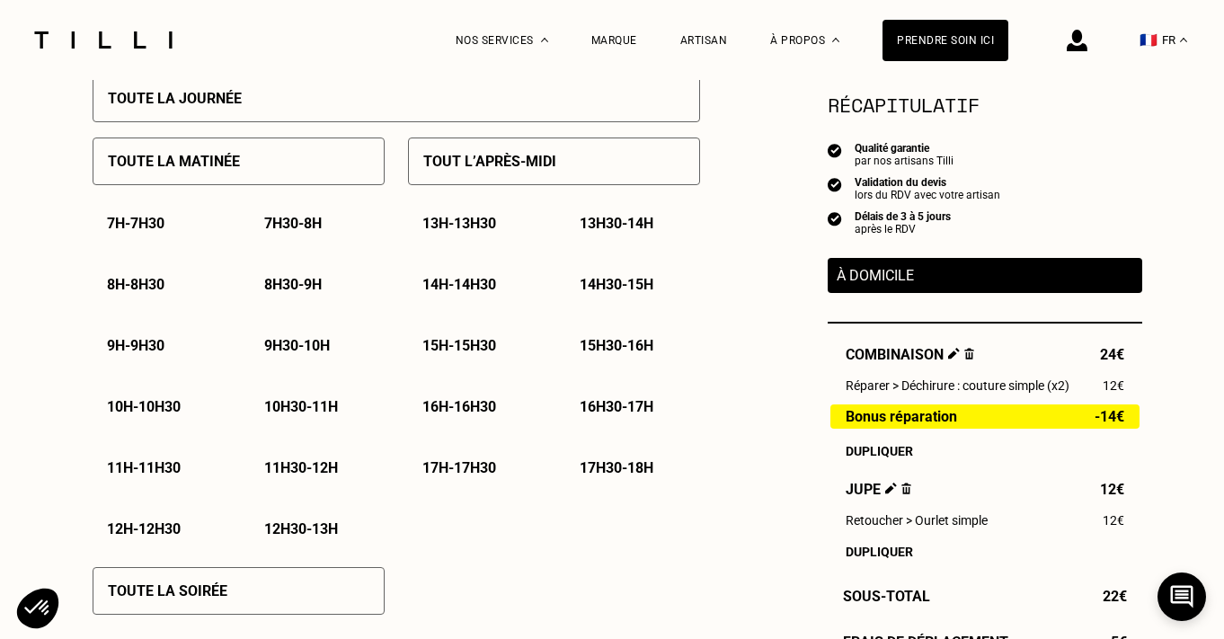
click at [213, 162] on p "Toute la matinée" at bounding box center [174, 161] width 132 height 17
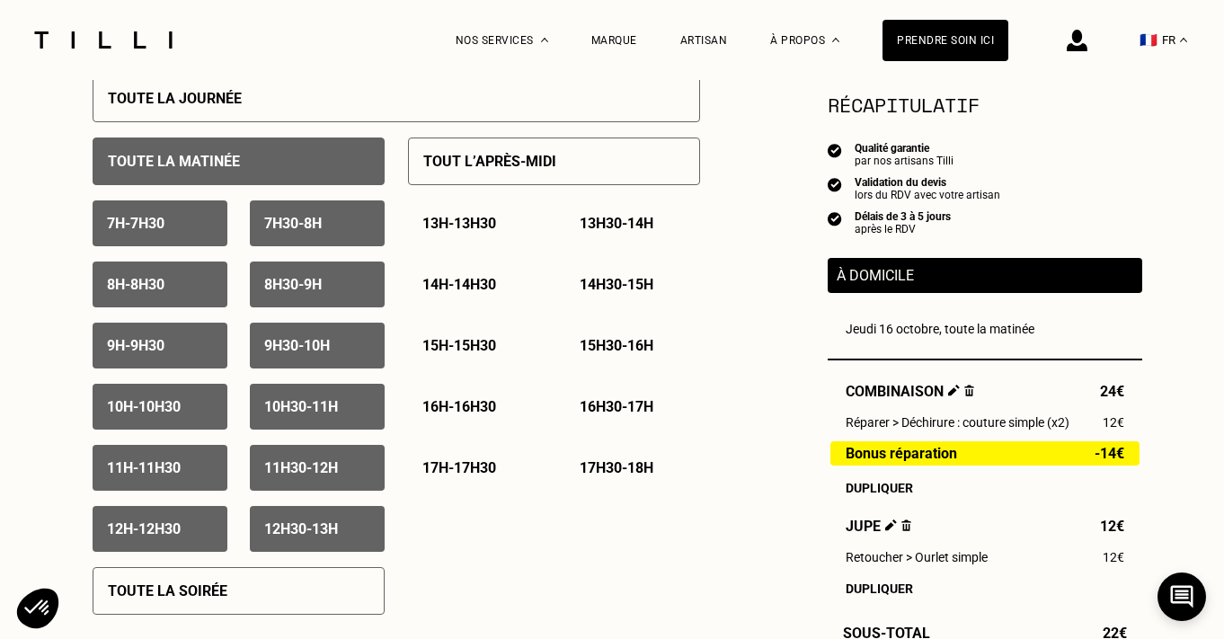
click at [505, 174] on div "Tout l’après-midi" at bounding box center [554, 162] width 292 height 48
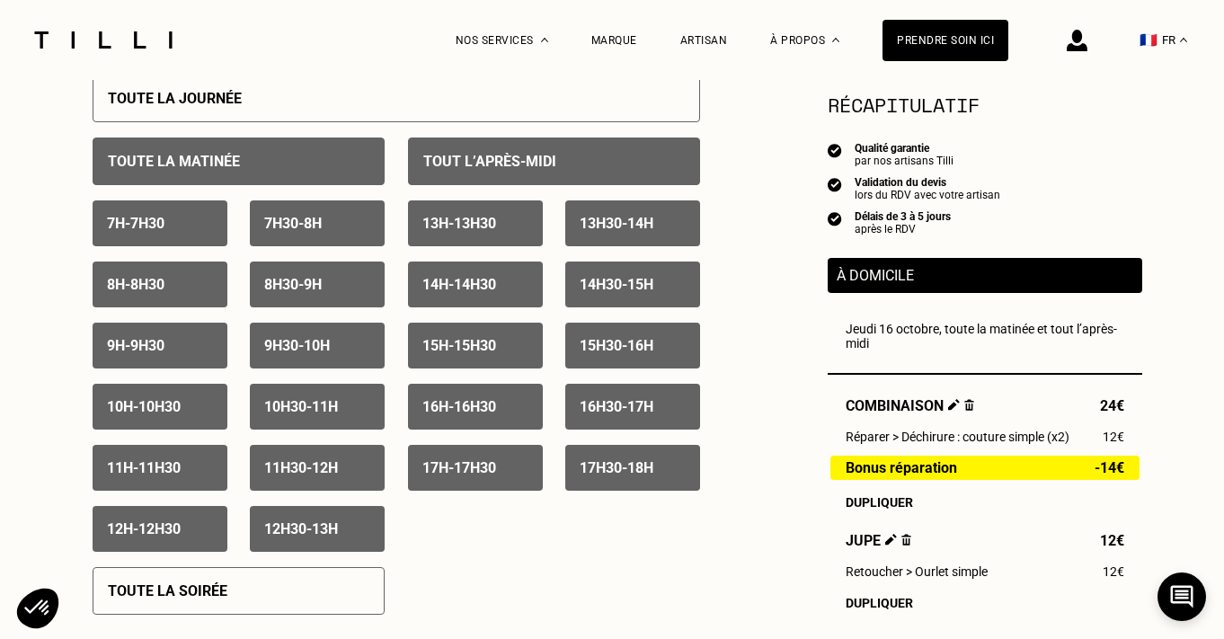
click at [124, 222] on p "7h - 7h30" at bounding box center [136, 223] width 58 height 17
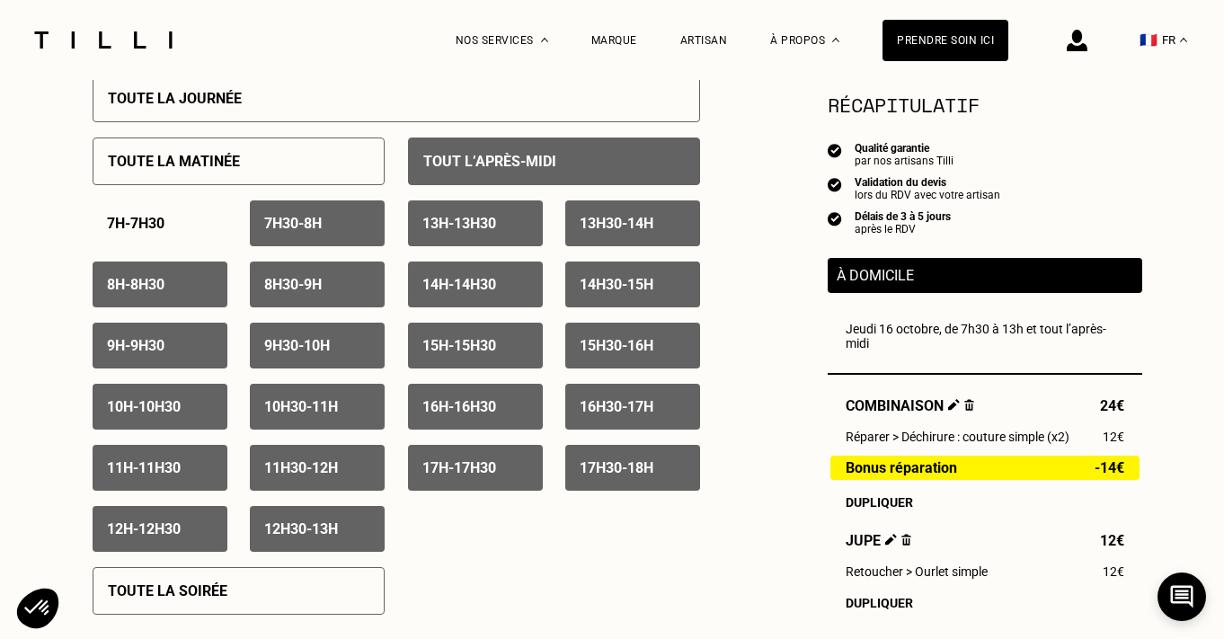
click at [315, 221] on p "7h30 - 8h" at bounding box center [293, 223] width 58 height 17
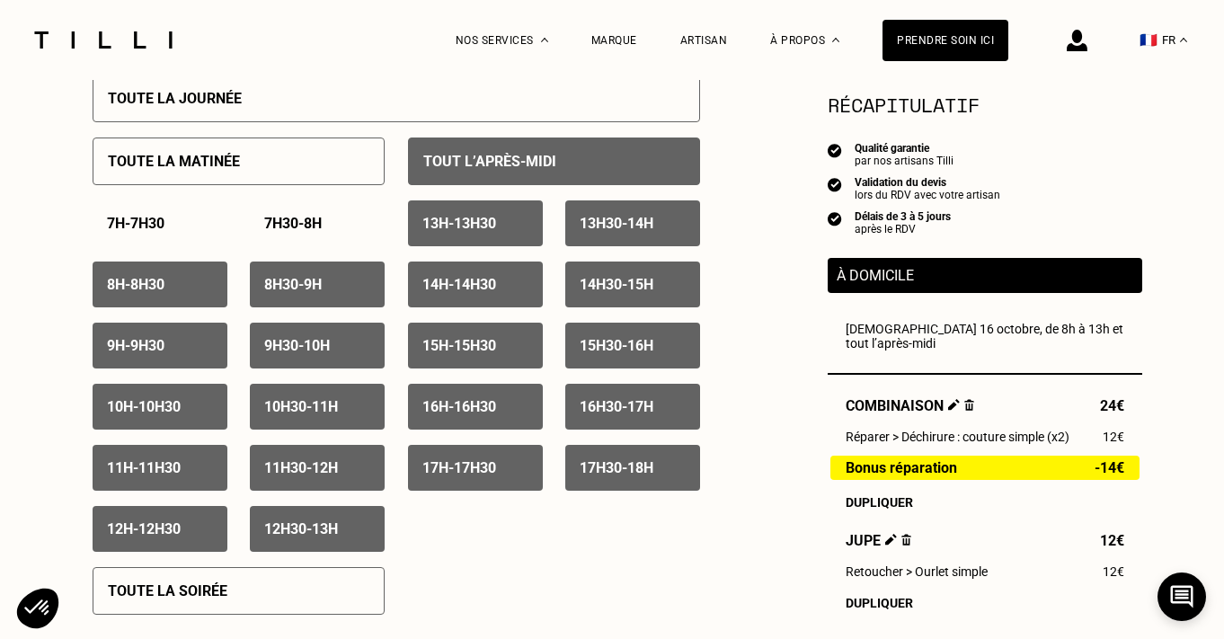
click at [189, 284] on div "8h - 8h30" at bounding box center [160, 285] width 135 height 46
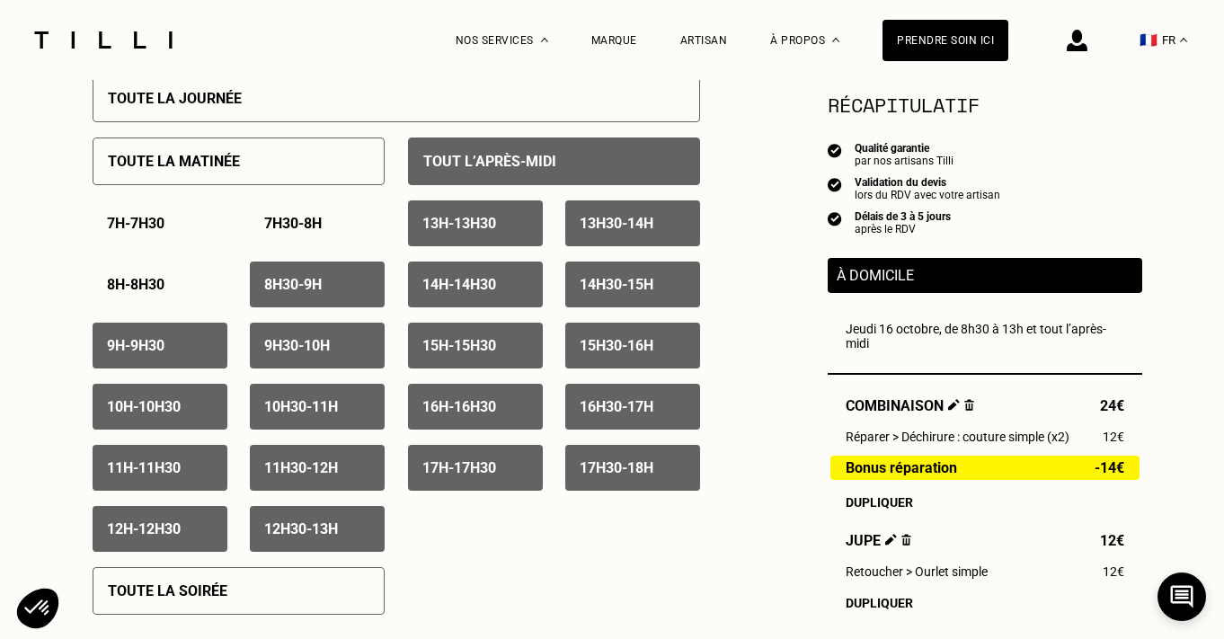
click at [274, 292] on p "8h30 - 9h" at bounding box center [293, 284] width 58 height 17
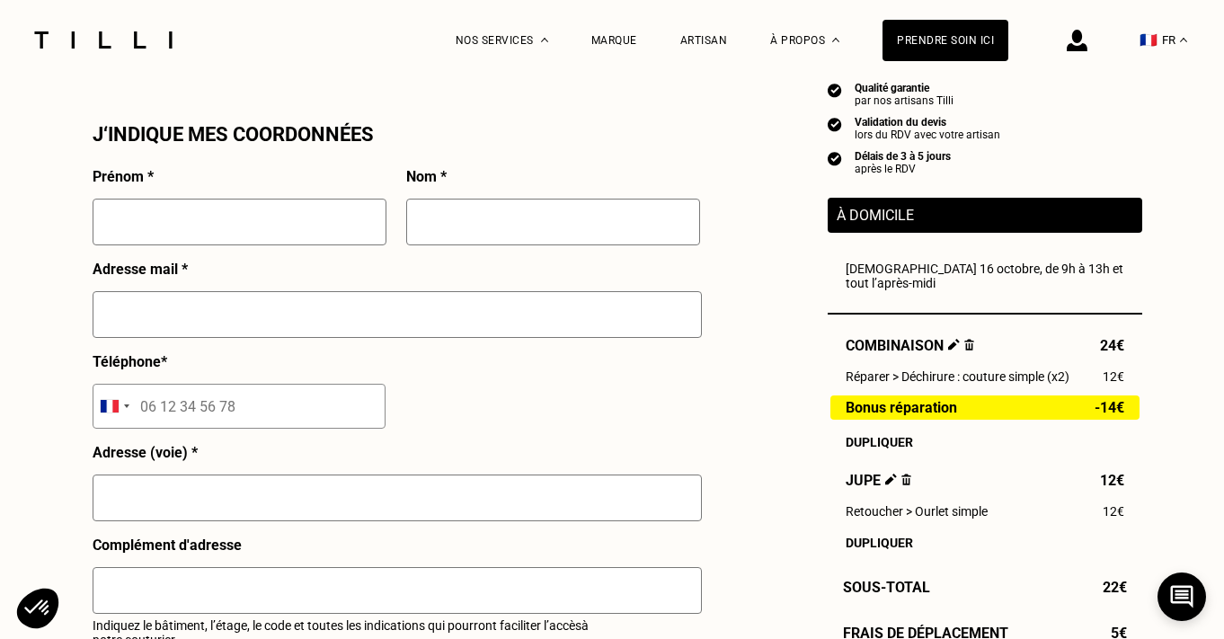
scroll to position [1595, 0]
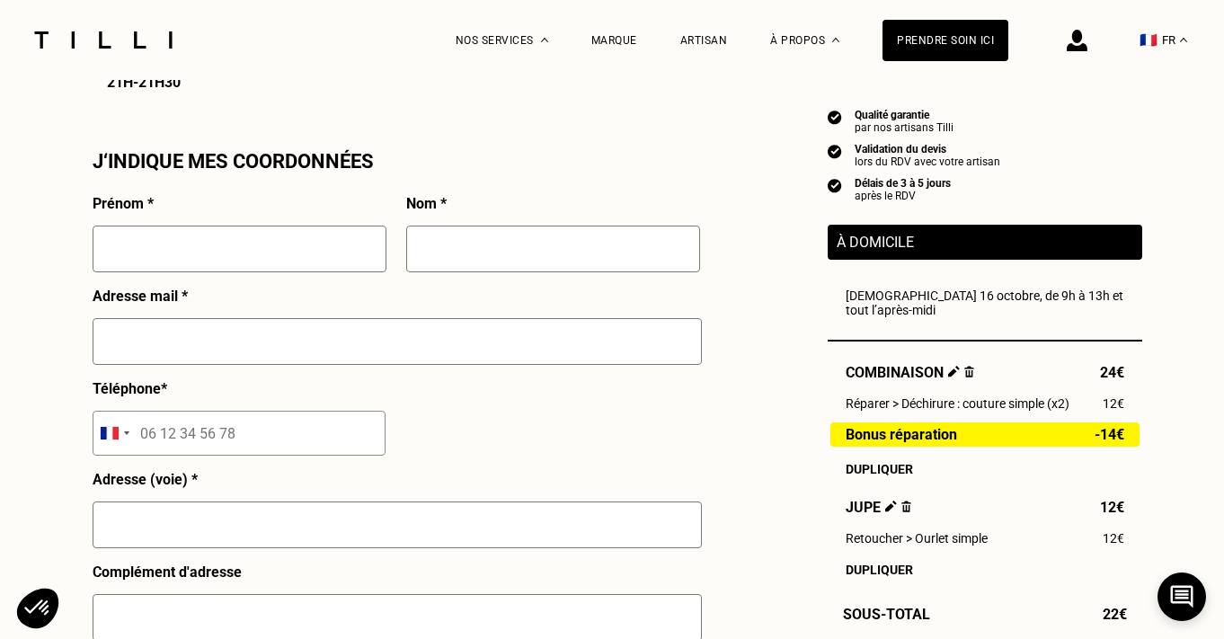
click at [262, 252] on input "text" at bounding box center [240, 249] width 294 height 47
type input "[PERSON_NAME]"
click at [421, 283] on div at bounding box center [553, 257] width 294 height 62
click at [439, 251] on input "text" at bounding box center [553, 249] width 294 height 47
type input "Treppoz"
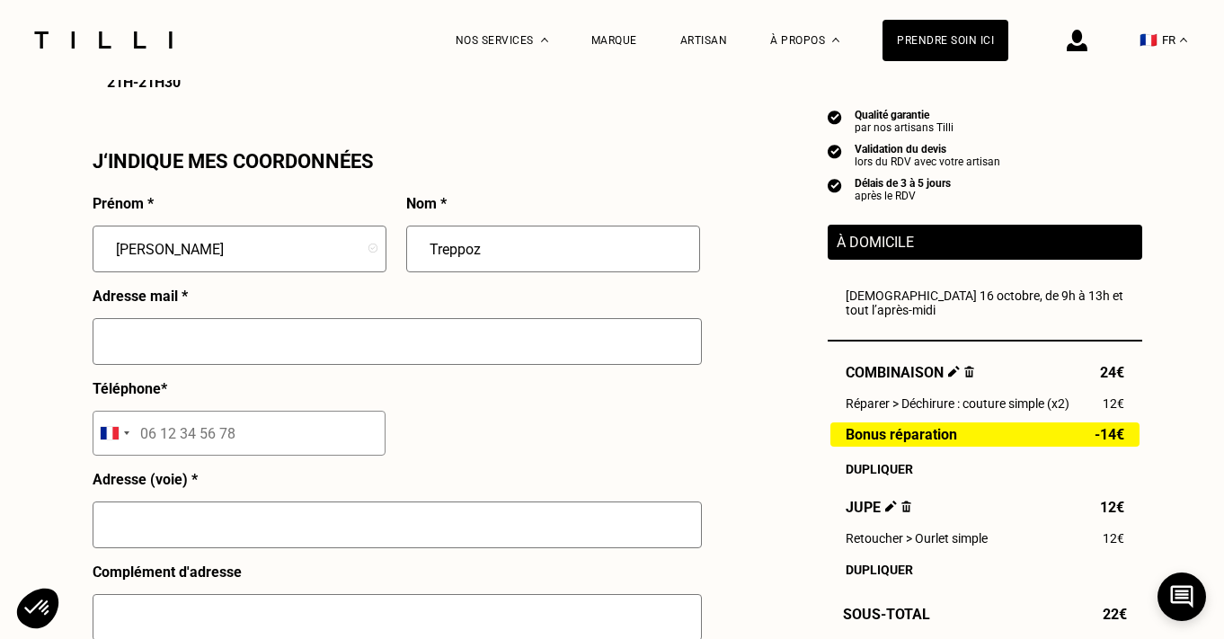
click at [345, 351] on input "text" at bounding box center [397, 341] width 609 height 47
type input "[EMAIL_ADDRESS][DOMAIN_NAME]"
click at [239, 525] on input "text" at bounding box center [397, 524] width 609 height 47
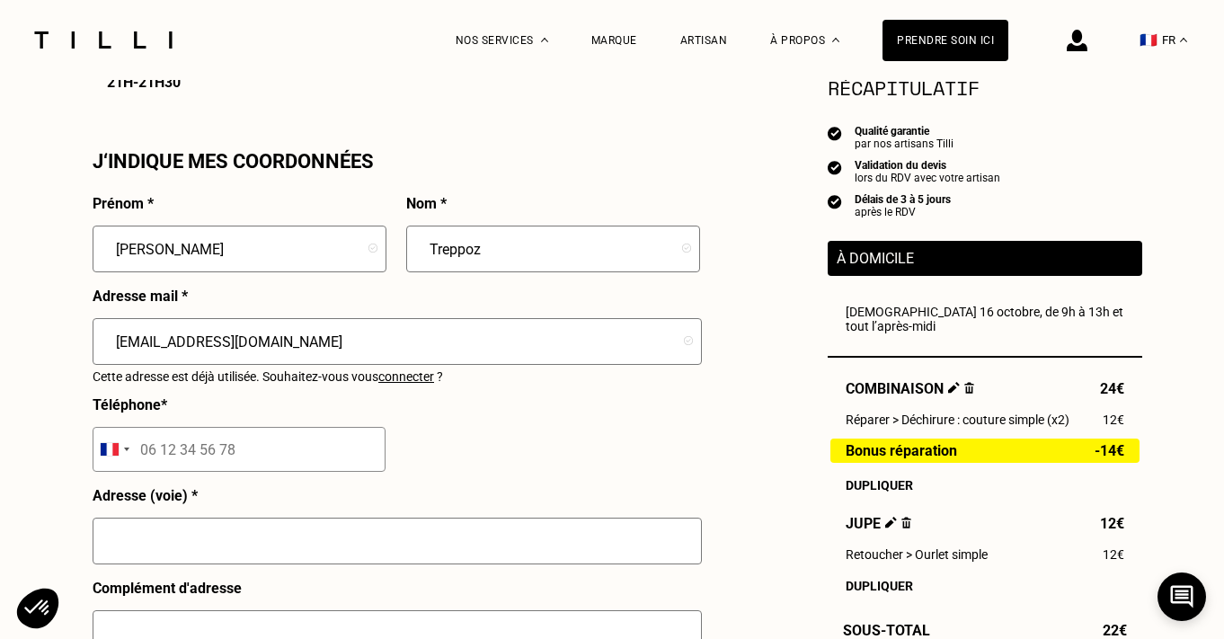
type input "[STREET_ADDRESS]"
type input "[GEOGRAPHIC_DATA]"
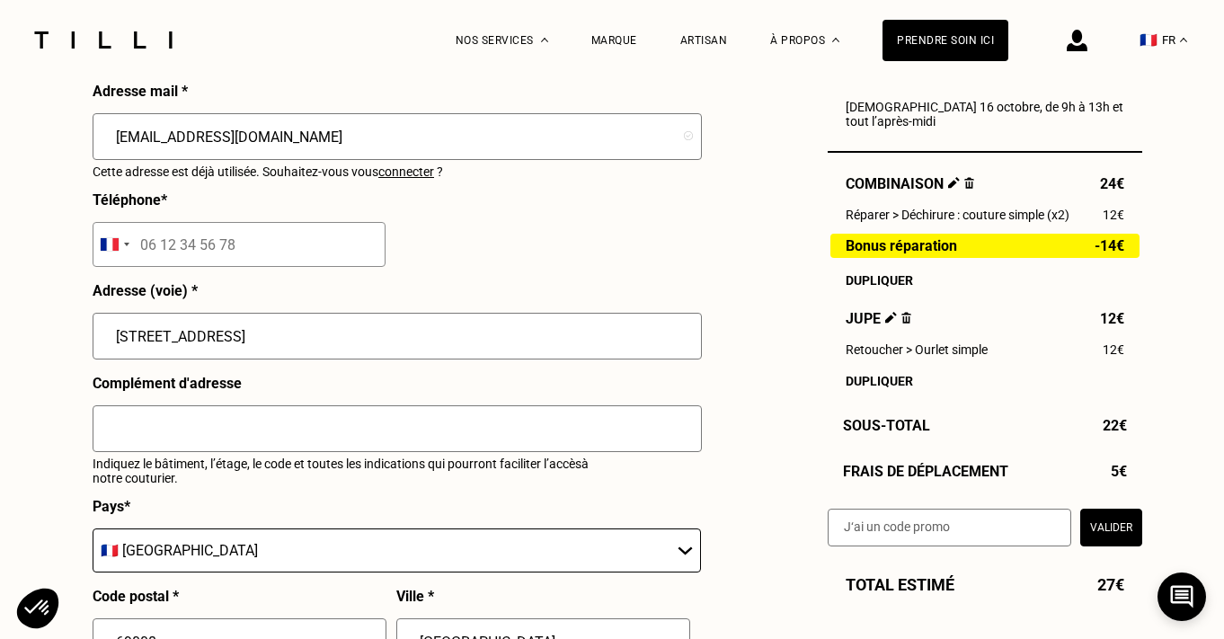
click at [264, 420] on input "text" at bounding box center [397, 428] width 609 height 47
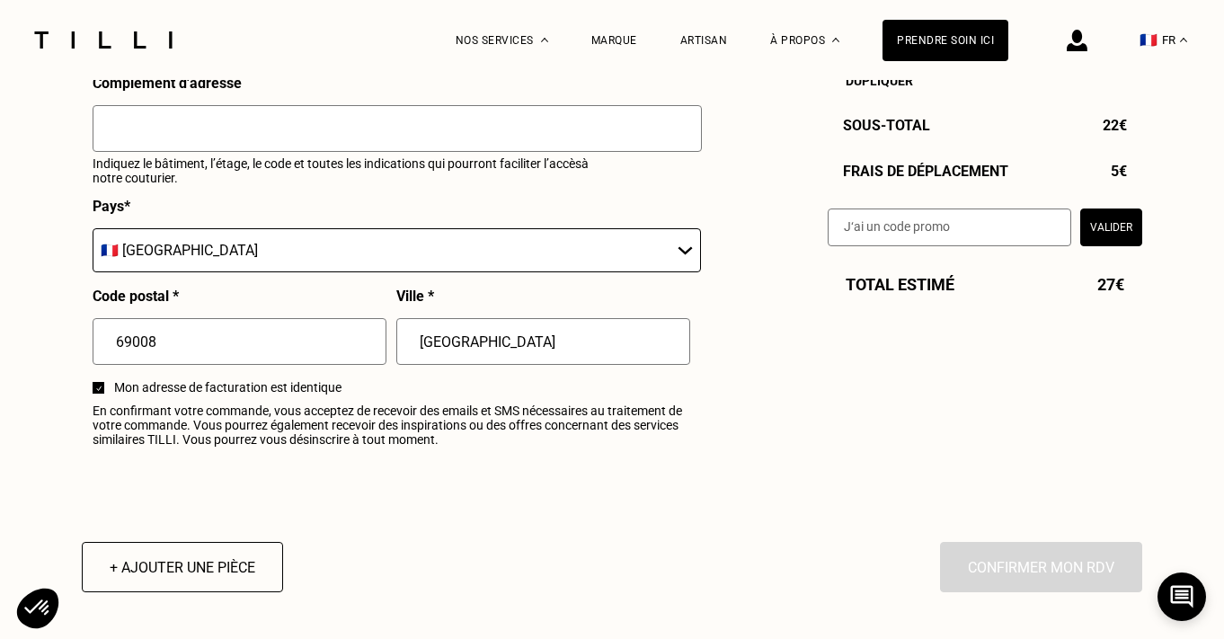
scroll to position [2095, 0]
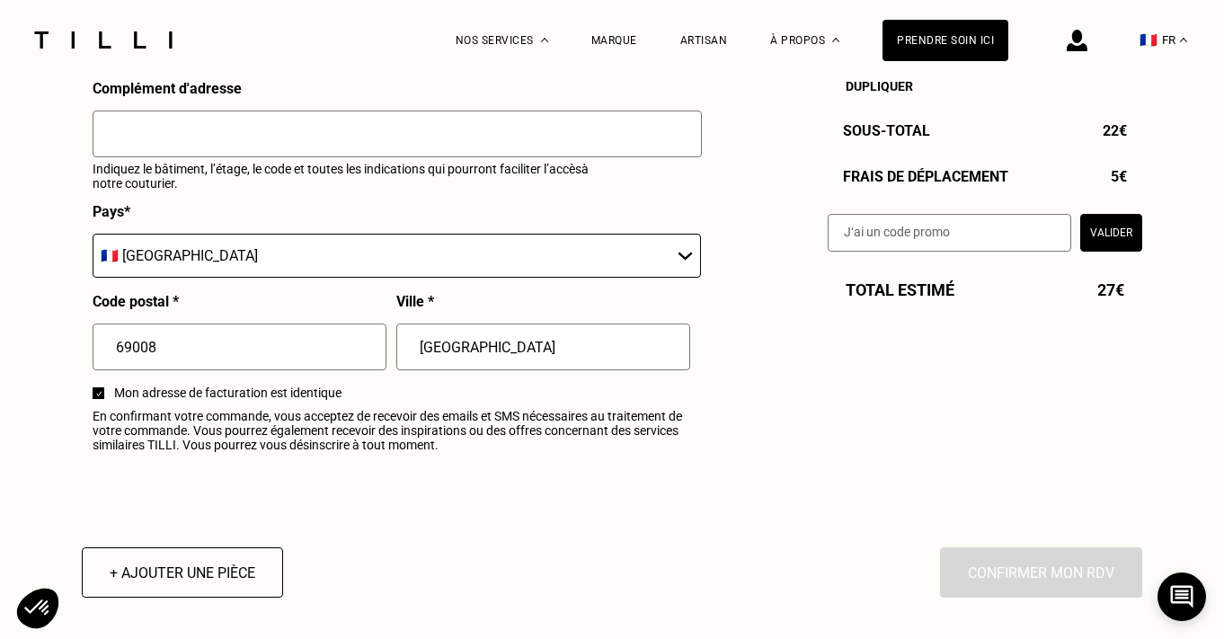
click at [1106, 235] on button "Valider" at bounding box center [1111, 233] width 62 height 38
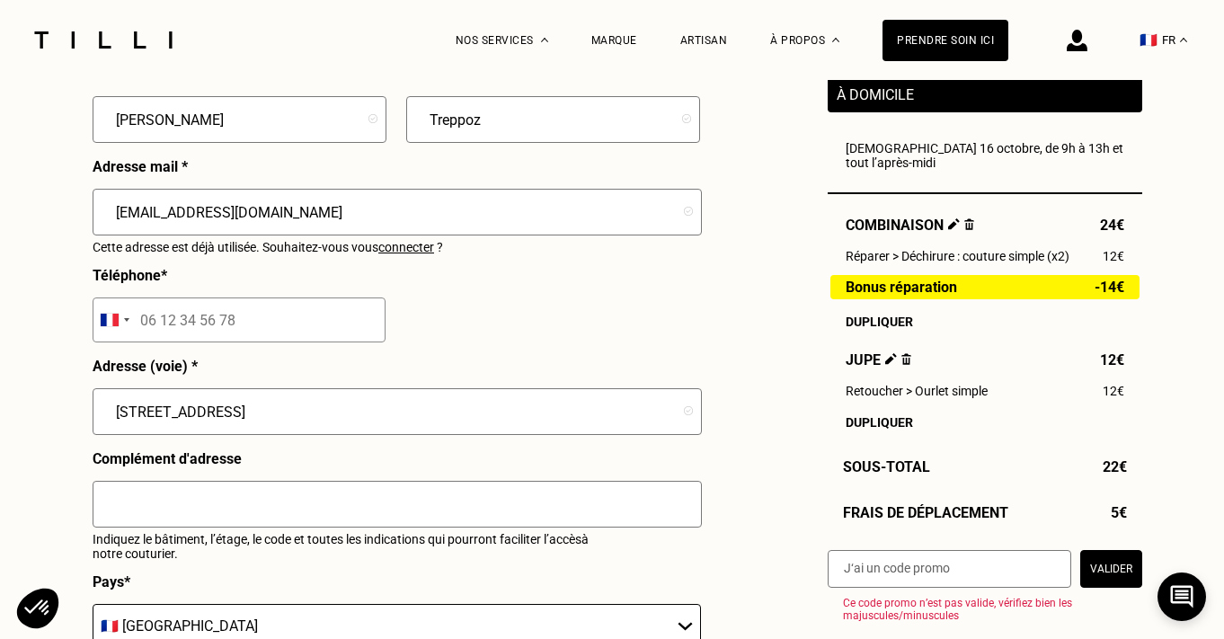
scroll to position [1720, 0]
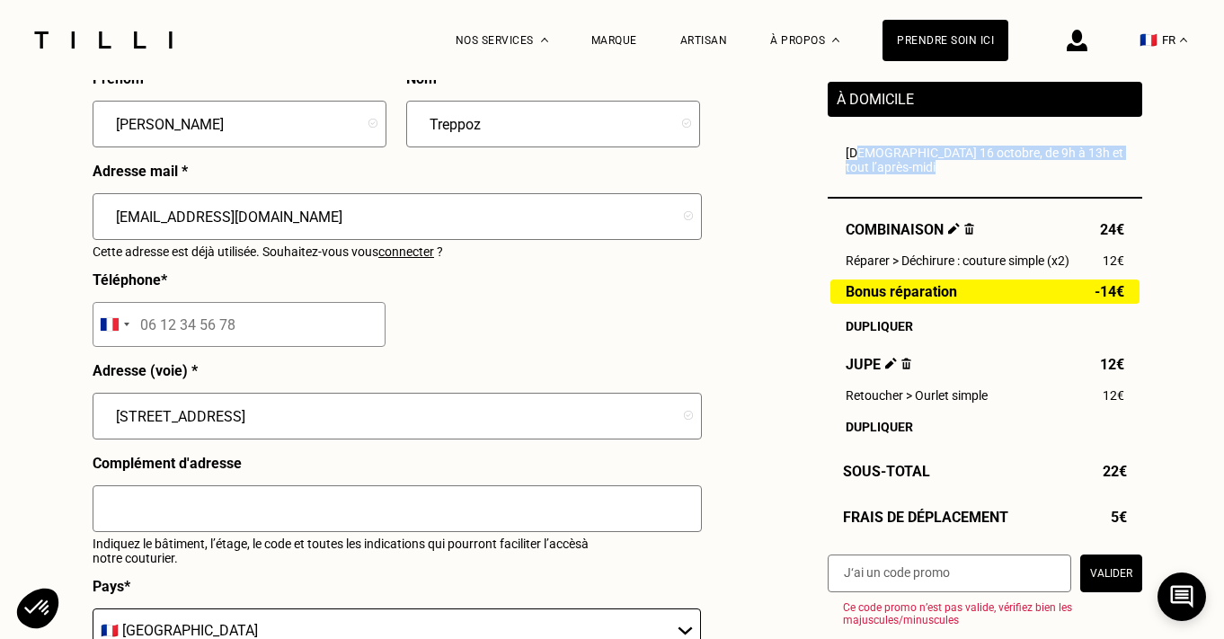
drag, startPoint x: 849, startPoint y: 173, endPoint x: 1062, endPoint y: 174, distance: 213.0
click at [1062, 175] on div "À domicile [GEOGRAPHIC_DATA] 16 octobre, de 9h à 13h et tout l’après-midi Combi…" at bounding box center [985, 258] width 315 height 352
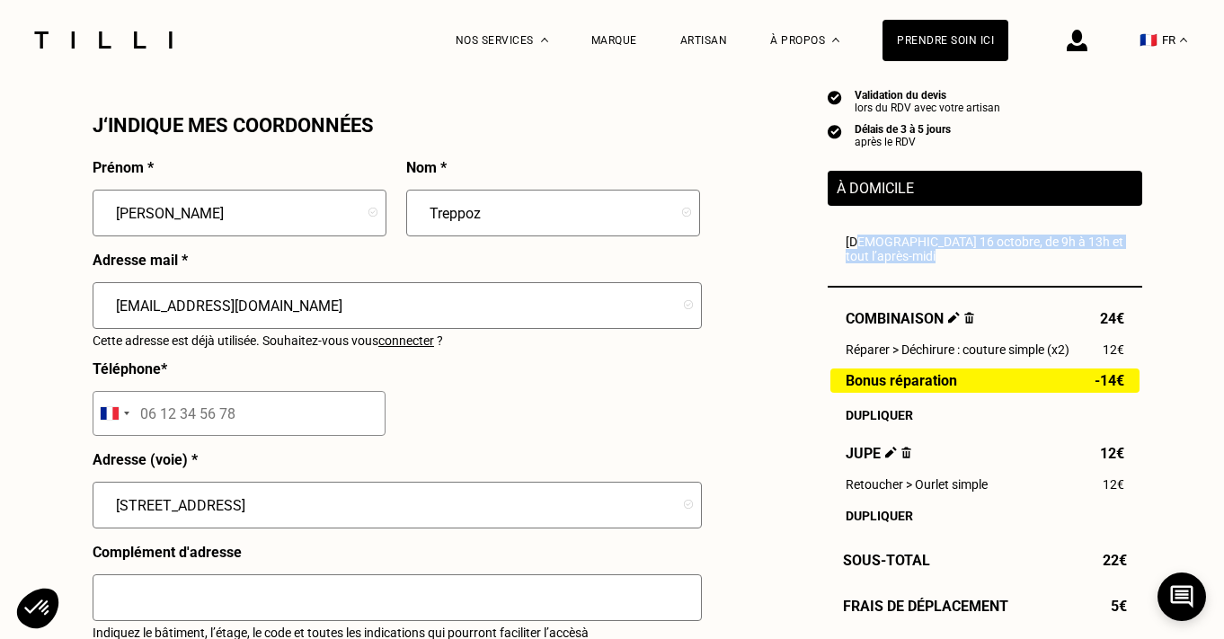
scroll to position [1625, 0]
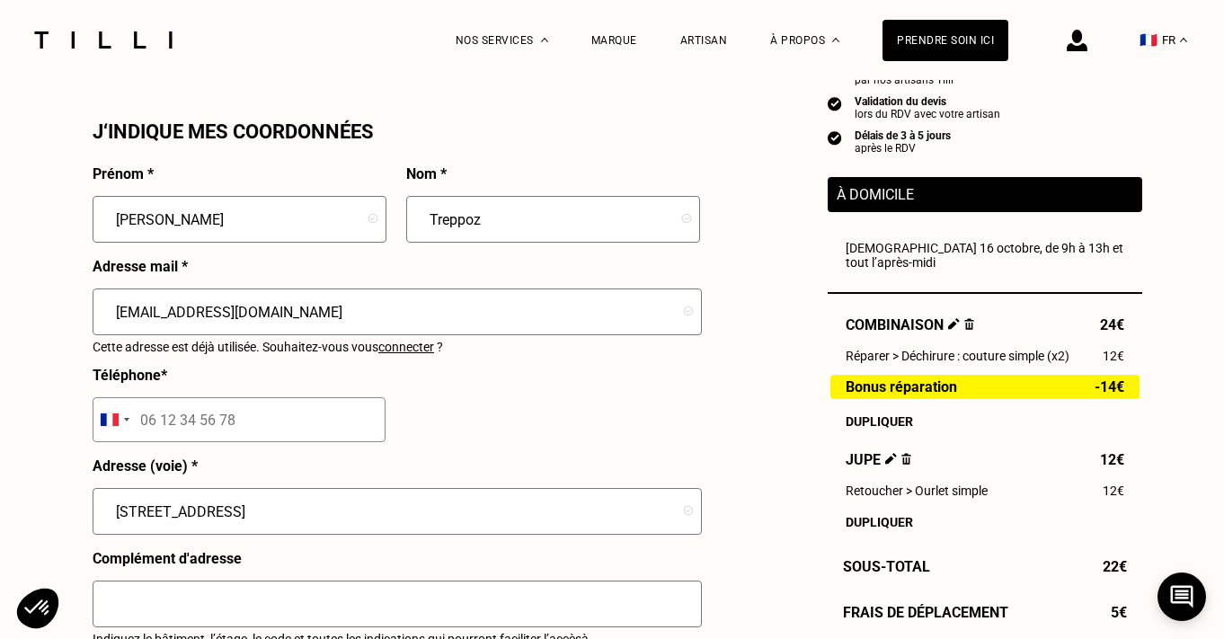
click at [369, 317] on input "[EMAIL_ADDRESS][DOMAIN_NAME]" at bounding box center [397, 311] width 609 height 47
click at [413, 349] on div "[EMAIL_ADDRESS][DOMAIN_NAME]" at bounding box center [397, 319] width 609 height 62
click at [413, 351] on div "[EMAIL_ADDRESS][DOMAIN_NAME]" at bounding box center [397, 319] width 609 height 62
click at [410, 351] on div "[EMAIL_ADDRESS][DOMAIN_NAME]" at bounding box center [397, 319] width 609 height 62
click at [434, 353] on span "connecter" at bounding box center [406, 347] width 56 height 14
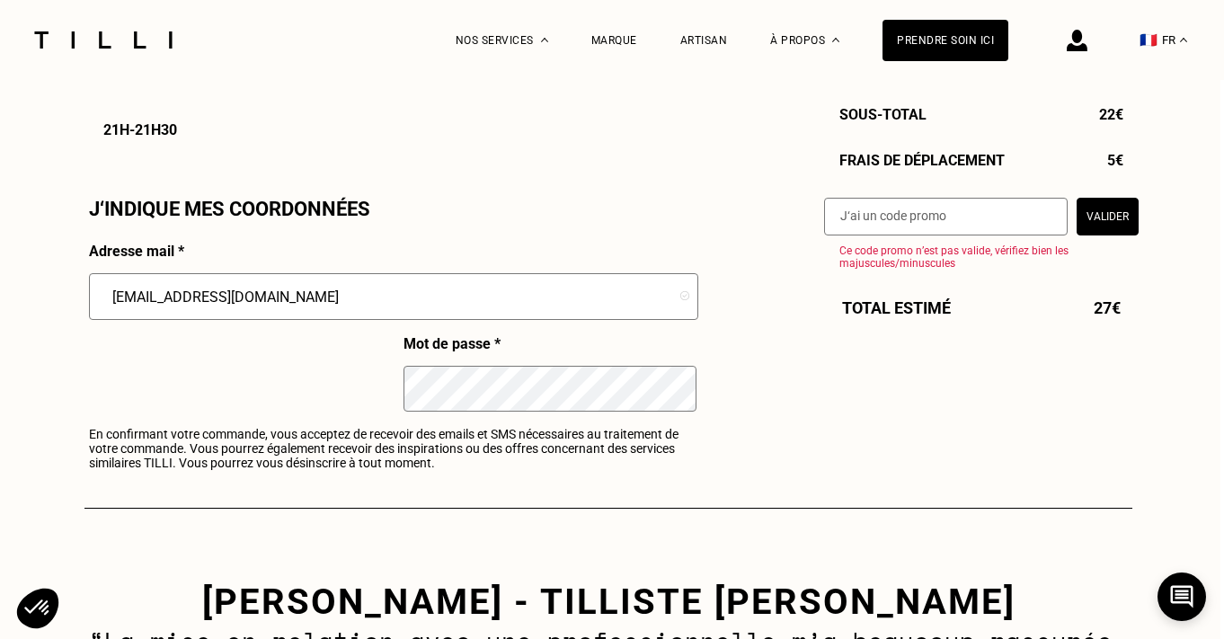
scroll to position [1548, 5]
click at [342, 448] on span "En confirmant votre commande, vous acceptez de recevoir des emails et SMS néces…" at bounding box center [391, 448] width 608 height 43
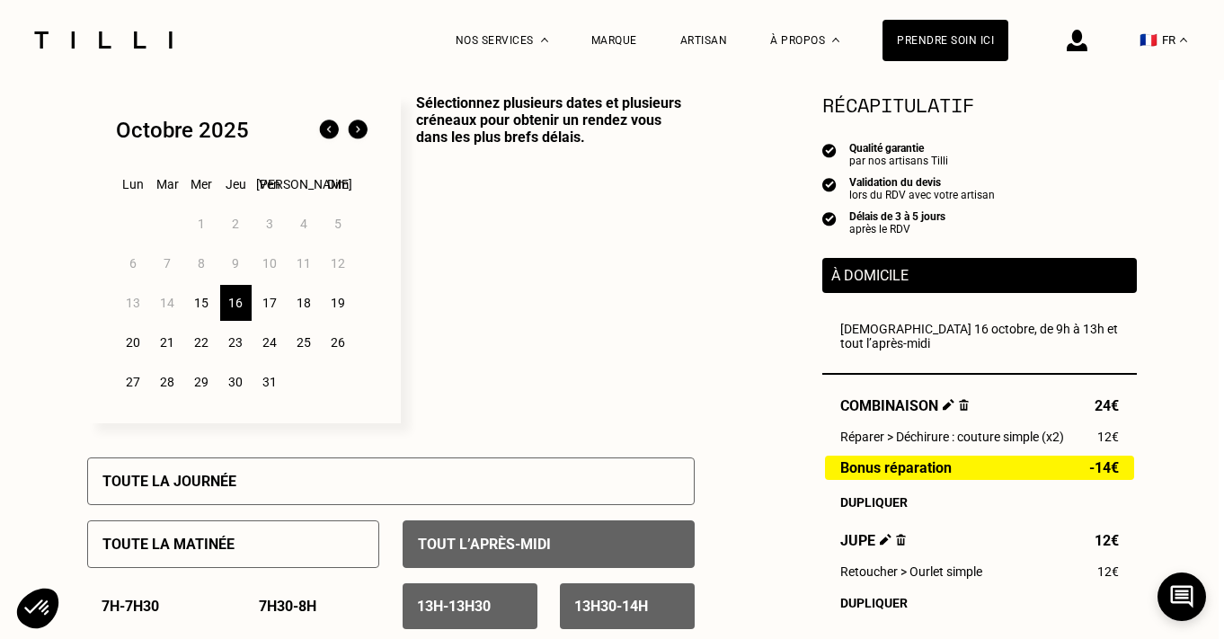
scroll to position [472, 5]
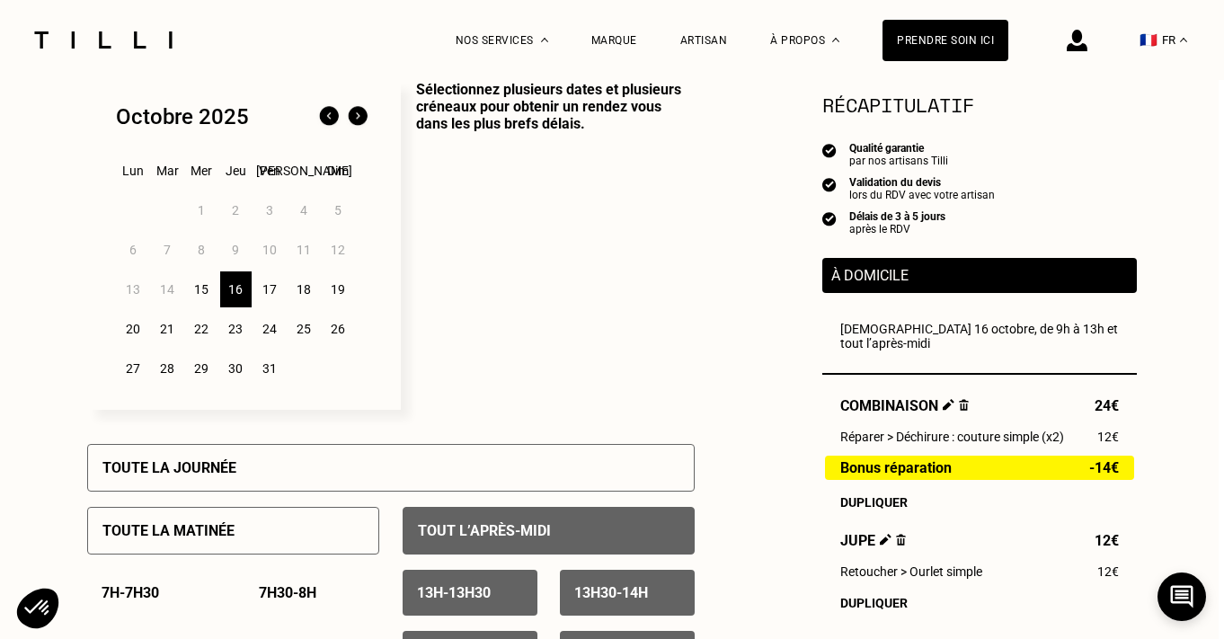
click at [267, 285] on div "17" at bounding box center [269, 289] width 31 height 36
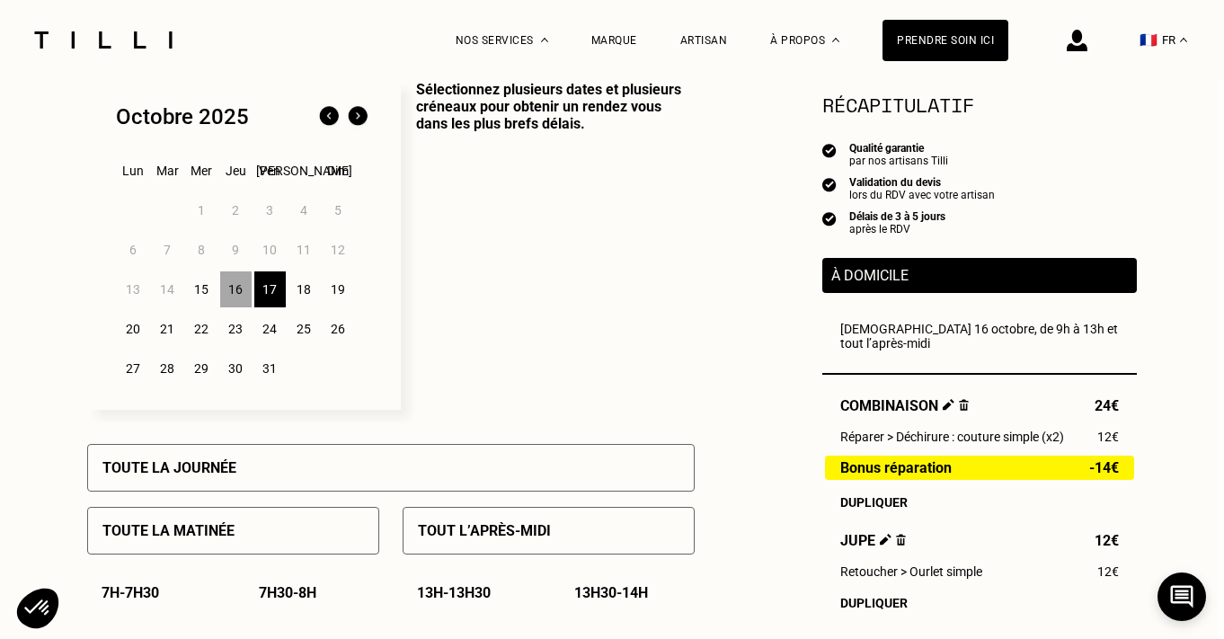
click at [227, 537] on p "Toute la matinée" at bounding box center [168, 530] width 132 height 17
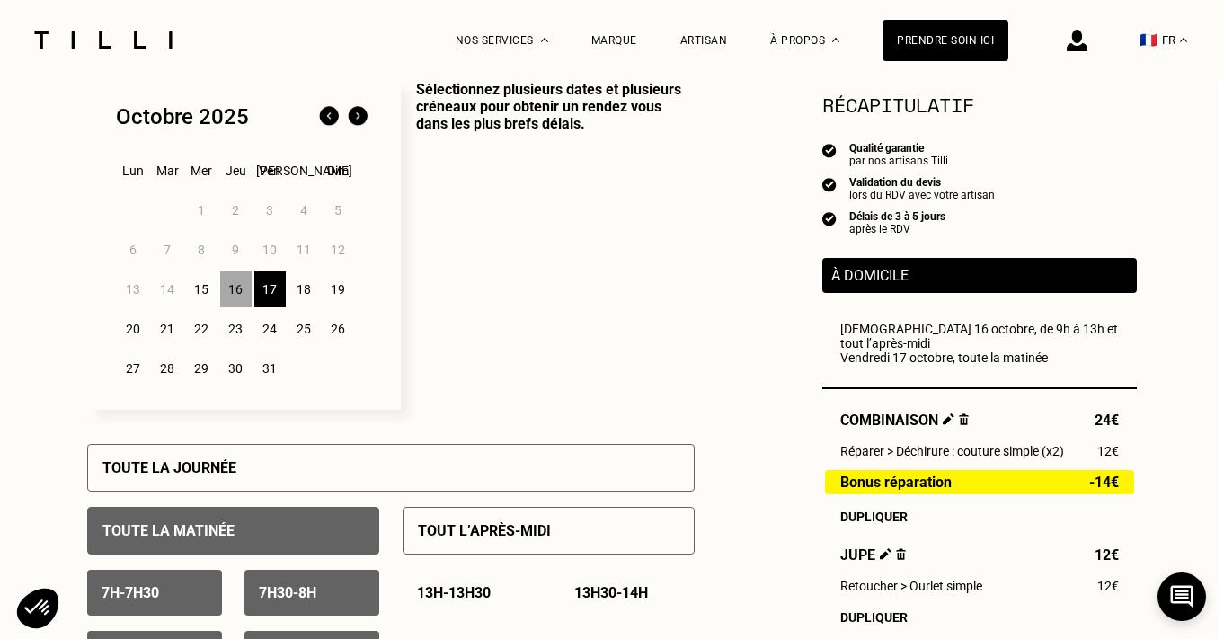
click at [452, 528] on p "Tout l’après-midi" at bounding box center [484, 530] width 133 height 17
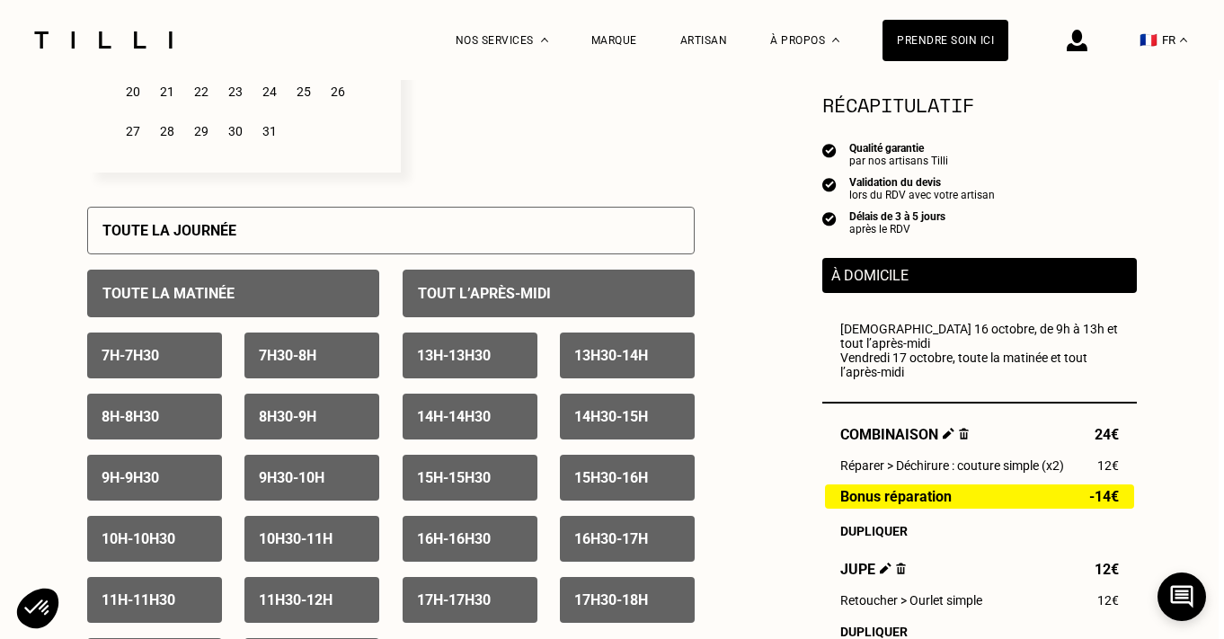
scroll to position [741, 5]
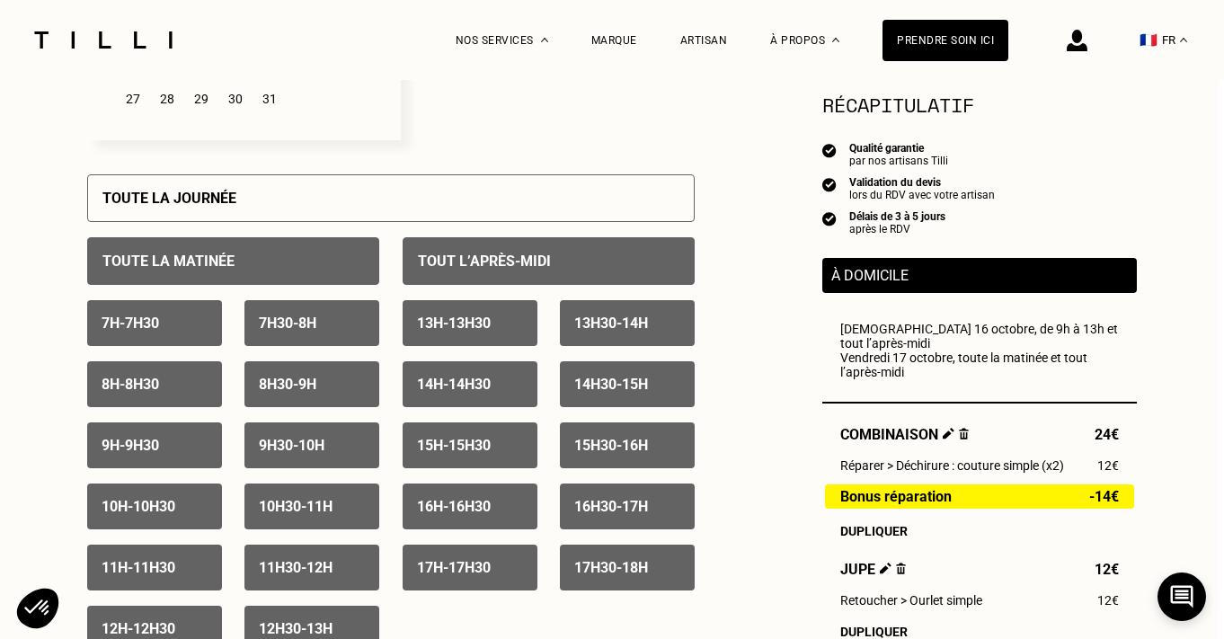
click at [174, 319] on div "7h - 7h30" at bounding box center [154, 323] width 135 height 46
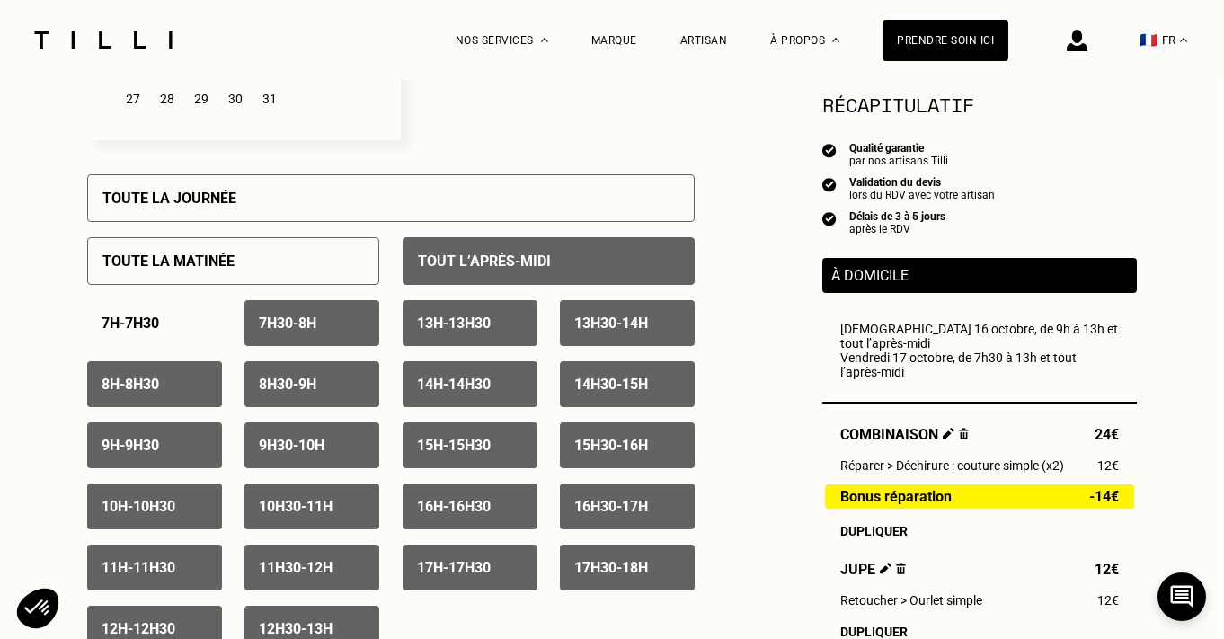
click at [274, 319] on p "7h30 - 8h" at bounding box center [288, 323] width 58 height 17
click at [186, 378] on div "8h - 8h30" at bounding box center [154, 384] width 135 height 46
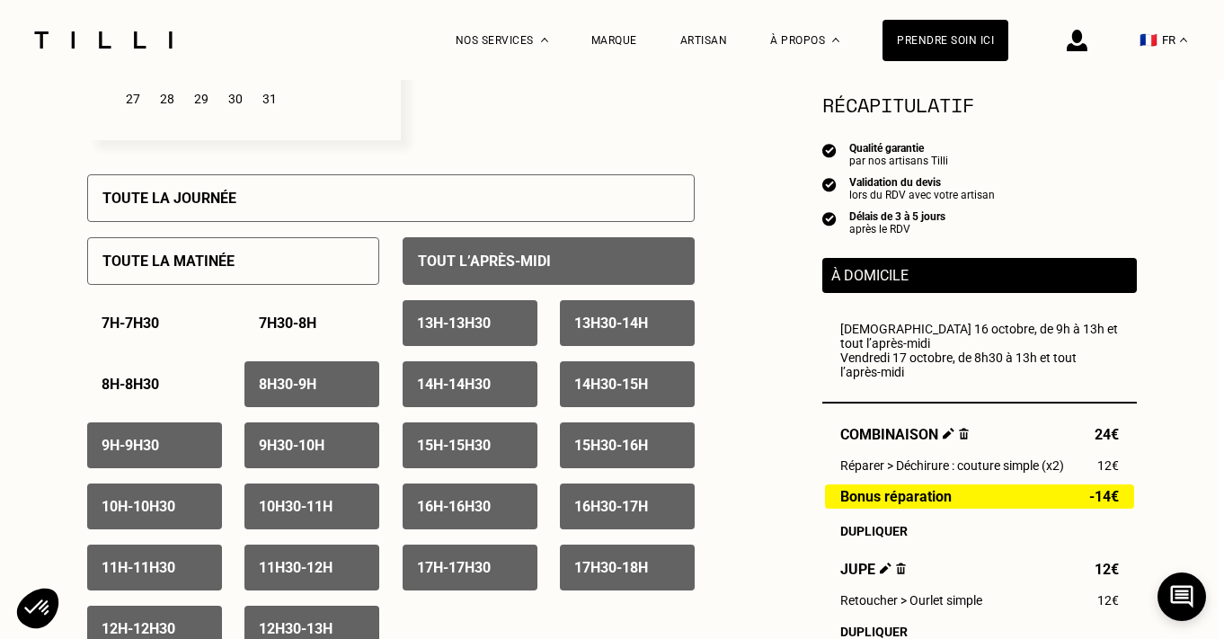
click at [259, 378] on p "8h30 - 9h" at bounding box center [288, 384] width 58 height 17
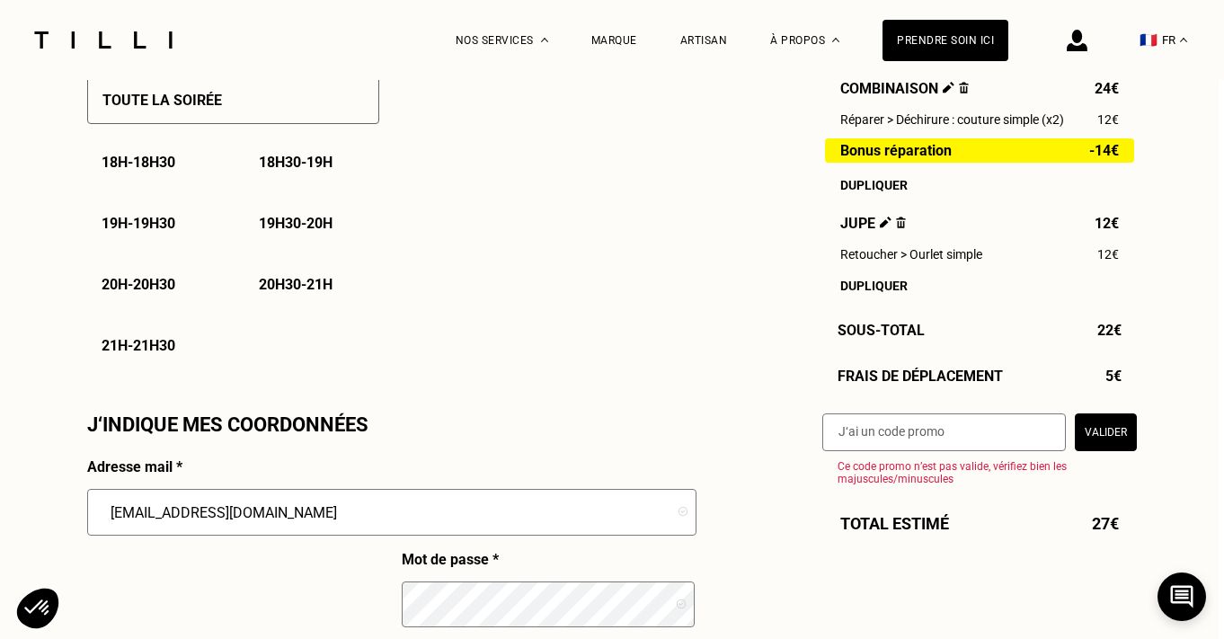
scroll to position [1567, 5]
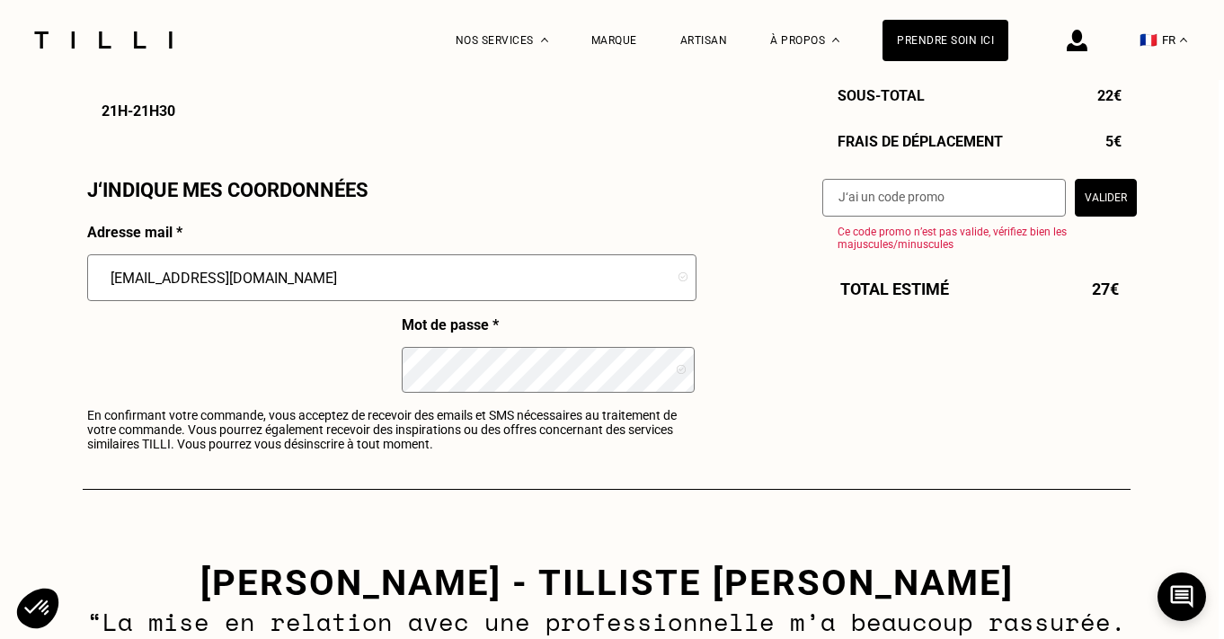
click at [679, 368] on icon at bounding box center [681, 369] width 9 height 9
click at [346, 361] on div "Adresse mail ou/et mot de passe incorrect Adresse mail * [EMAIL_ADDRESS][DOMAIN…" at bounding box center [391, 342] width 608 height 236
click at [129, 403] on div "Adresse mail ou/et mot de passe incorrect Adresse mail * [EMAIL_ADDRESS][DOMAIN…" at bounding box center [391, 342] width 608 height 236
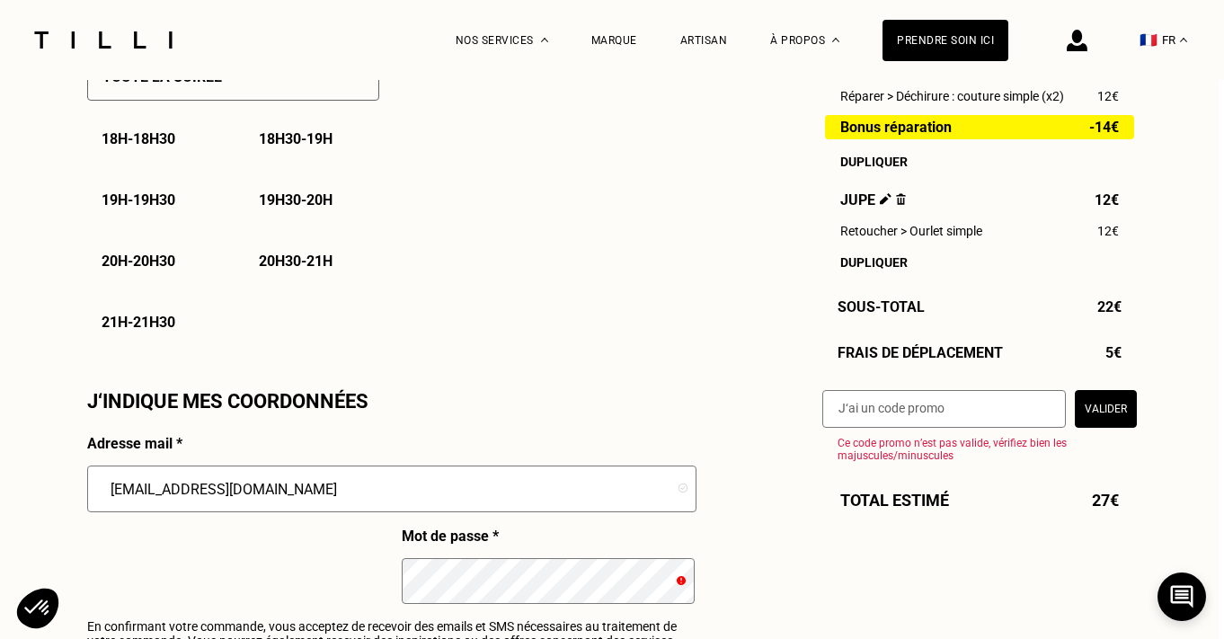
scroll to position [1352, 5]
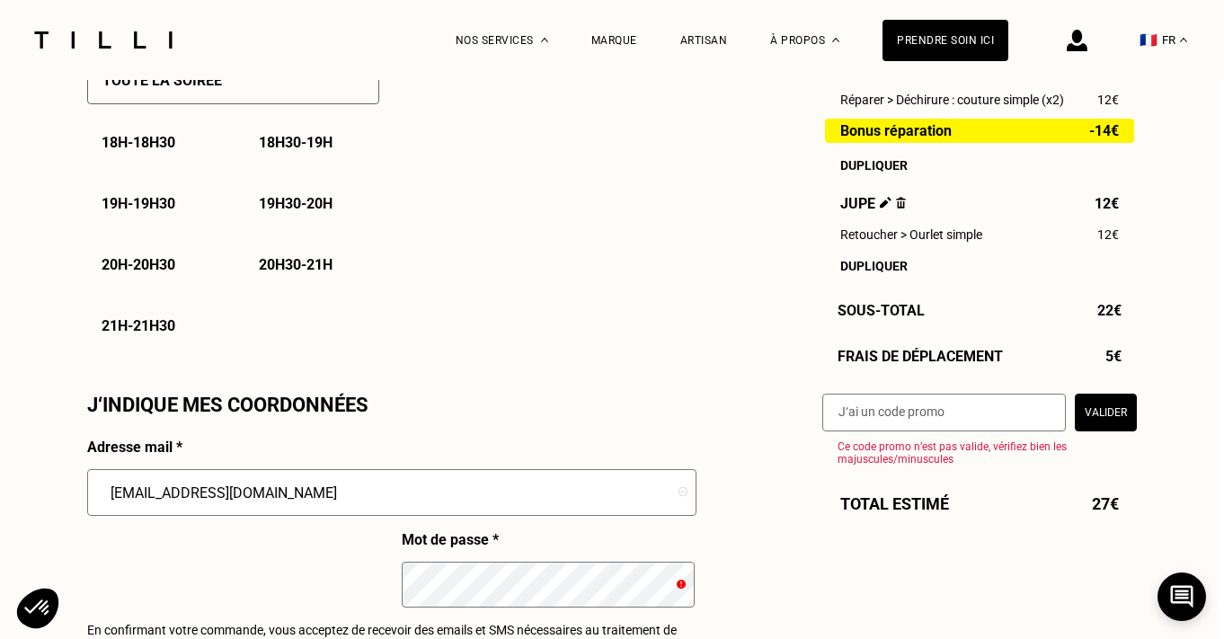
click at [1079, 50] on img at bounding box center [1077, 41] width 21 height 22
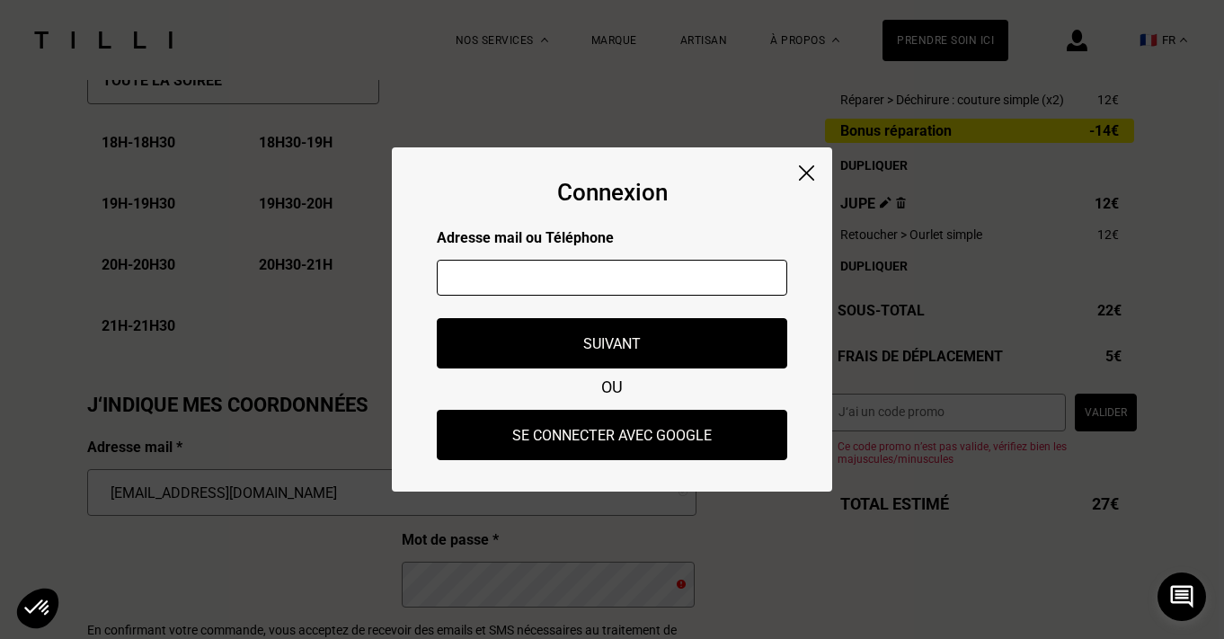
click at [661, 282] on input "text" at bounding box center [612, 278] width 351 height 36
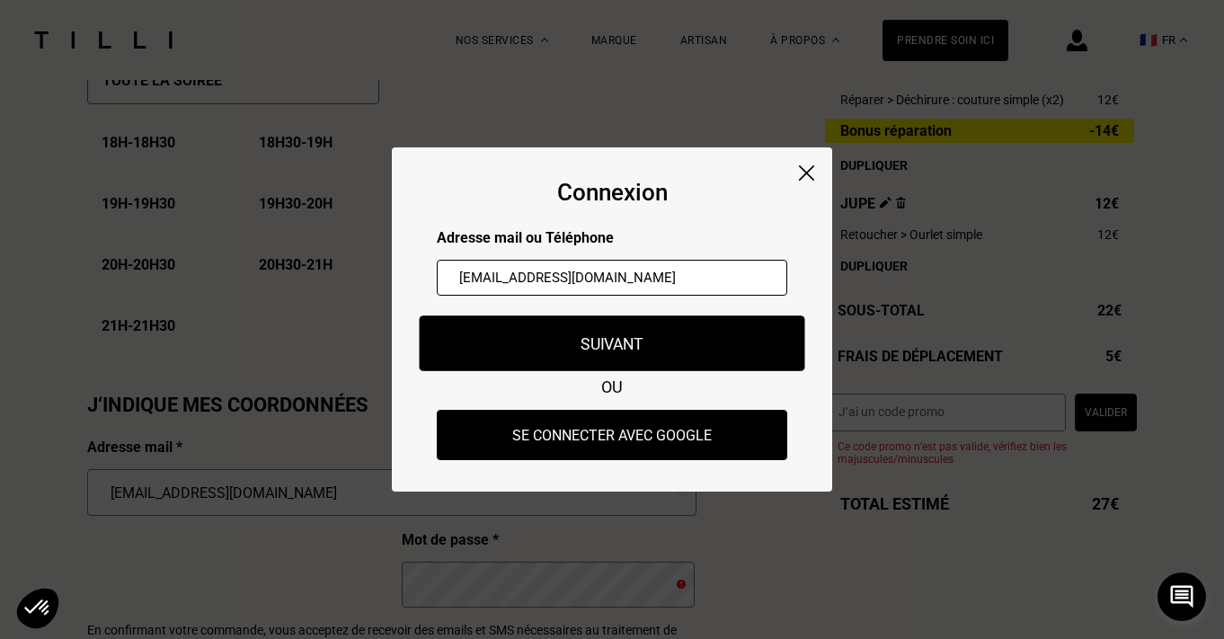
type input "[EMAIL_ADDRESS][DOMAIN_NAME]"
click at [679, 349] on button "Suivant" at bounding box center [613, 343] width 386 height 56
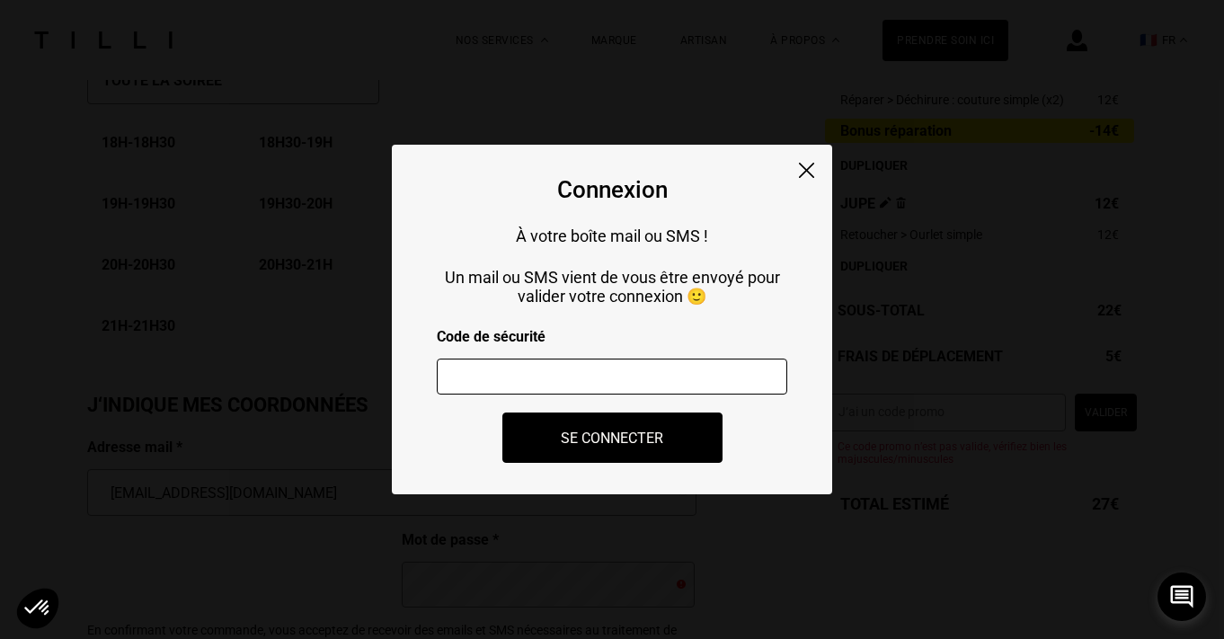
click at [664, 375] on input "number" at bounding box center [612, 377] width 351 height 36
paste input "228866"
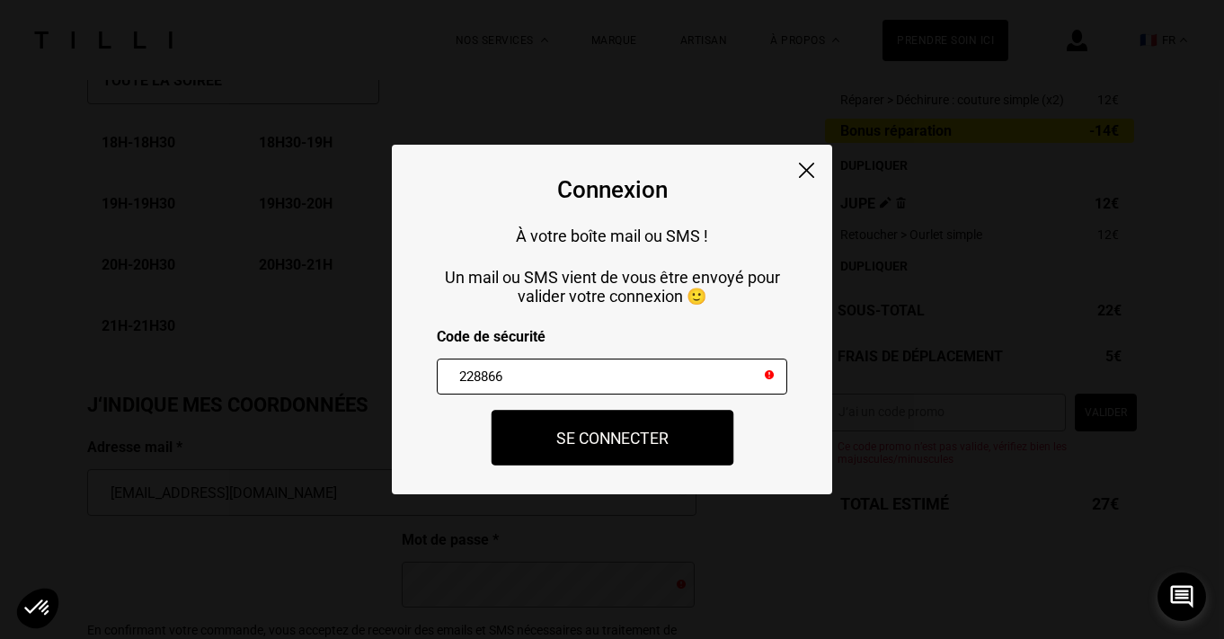
type input "228866"
click at [566, 440] on button "Se connecter" at bounding box center [612, 438] width 243 height 56
select select "FR"
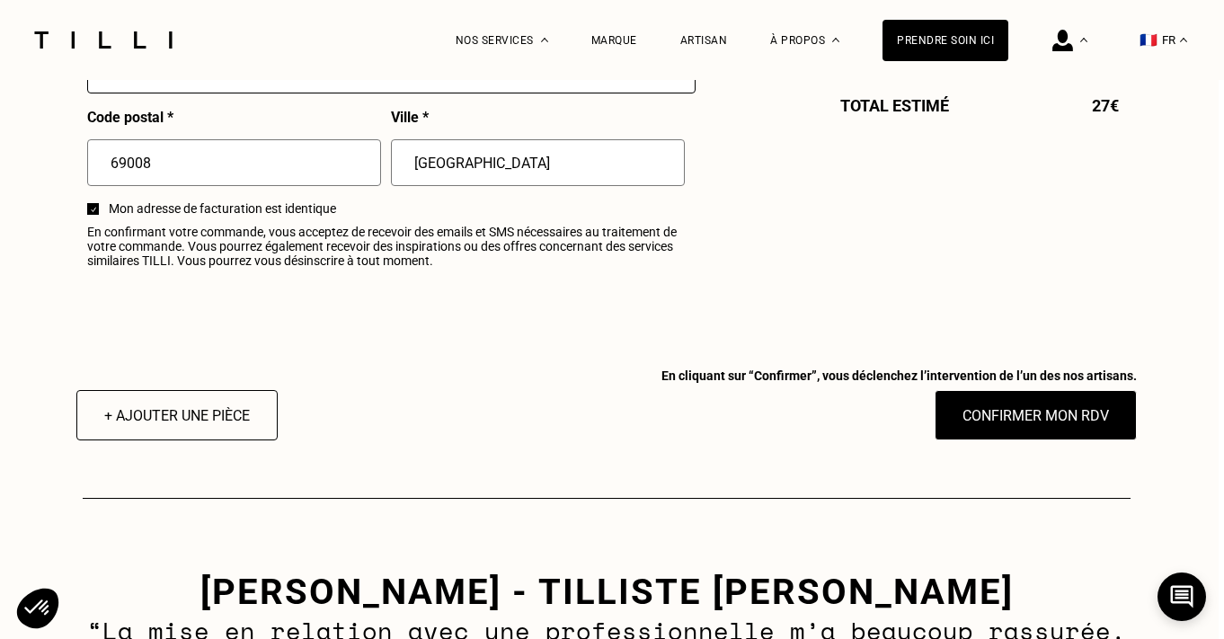
scroll to position [2358, 5]
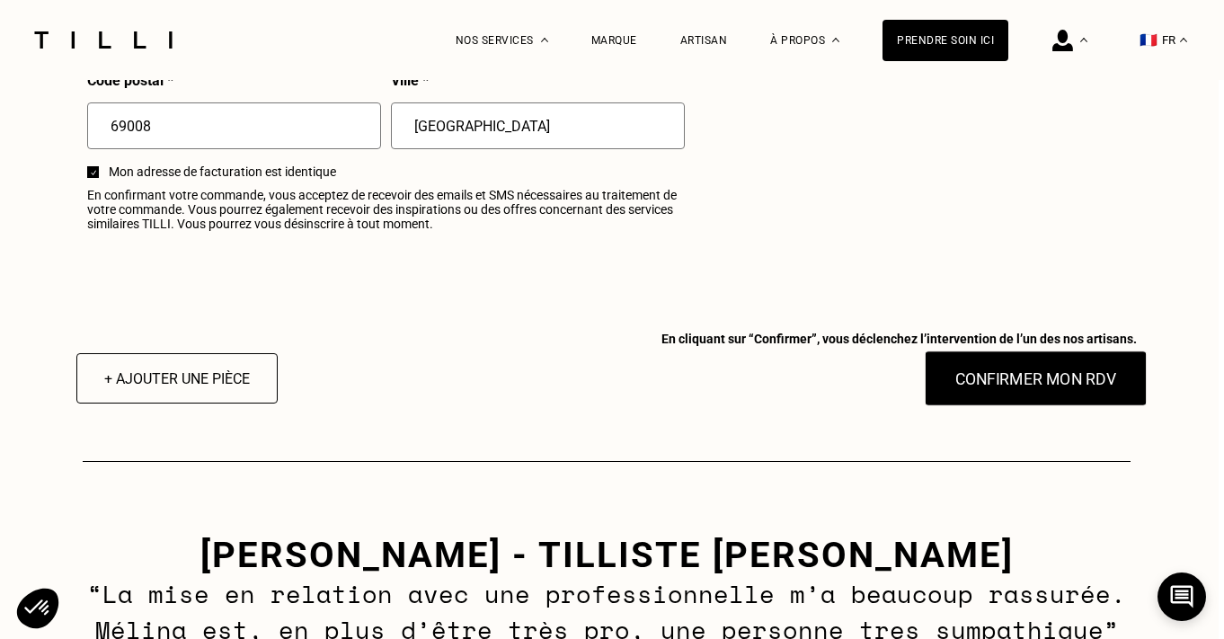
click at [1003, 387] on button "Confirmer mon RDV" at bounding box center [1036, 379] width 223 height 56
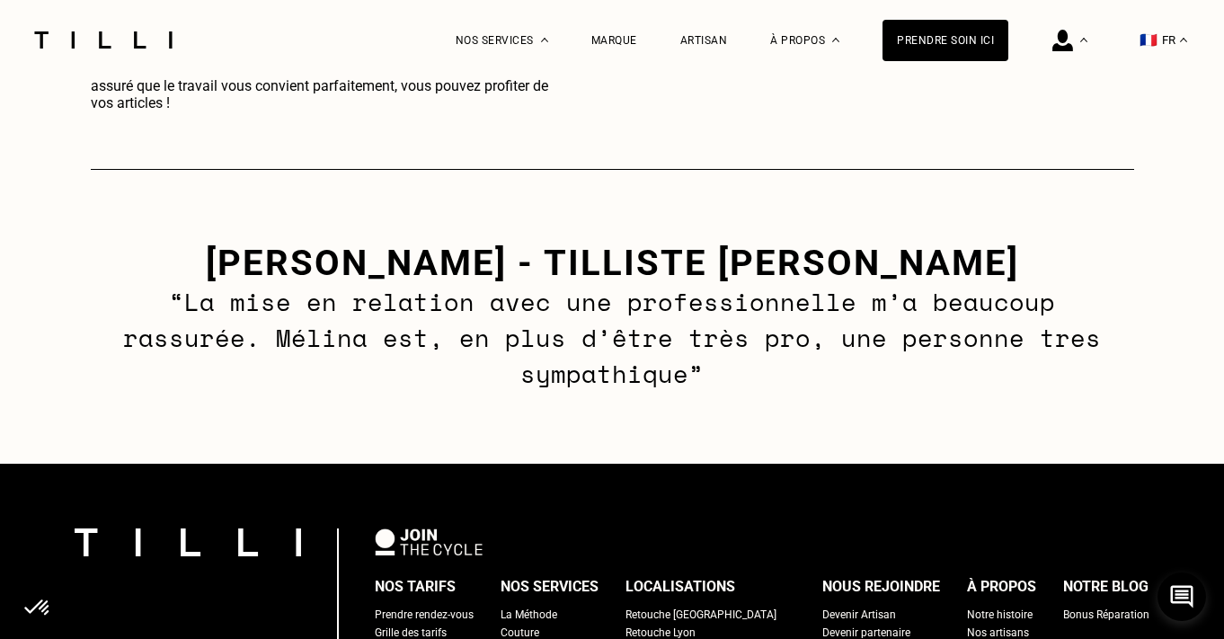
scroll to position [1211, 0]
